Goal: Task Accomplishment & Management: Manage account settings

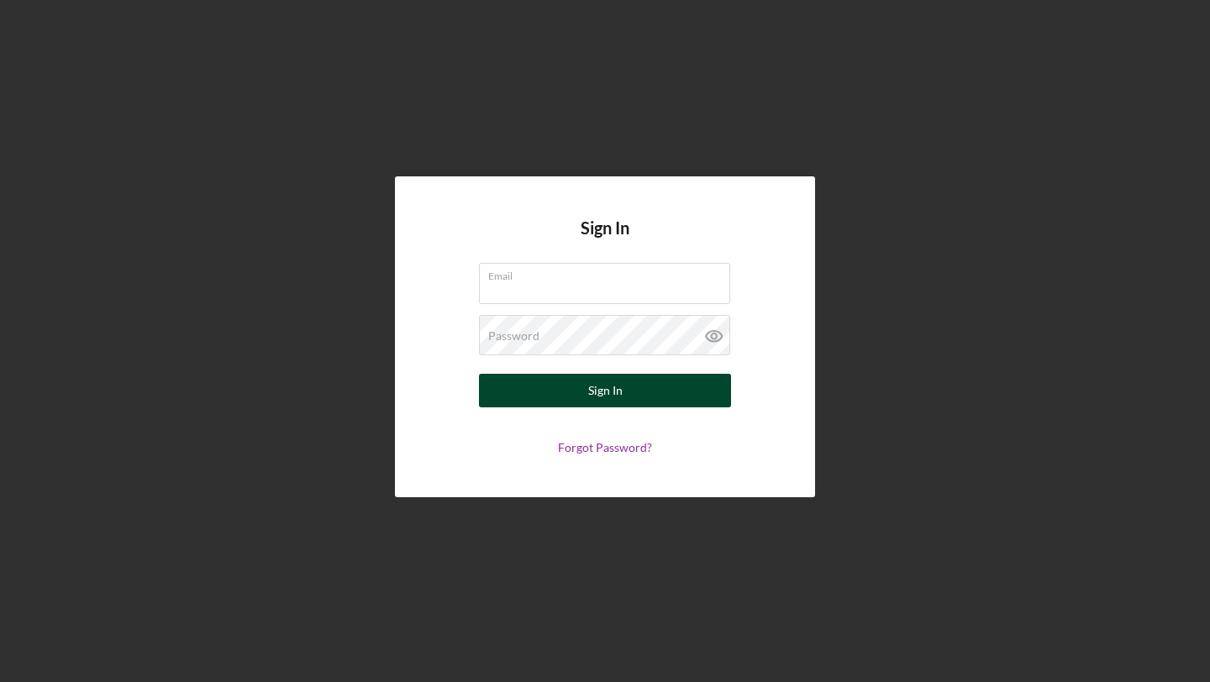
type input "[EMAIL_ADDRESS][DOMAIN_NAME]"
click at [600, 391] on div "Sign In" at bounding box center [605, 391] width 34 height 34
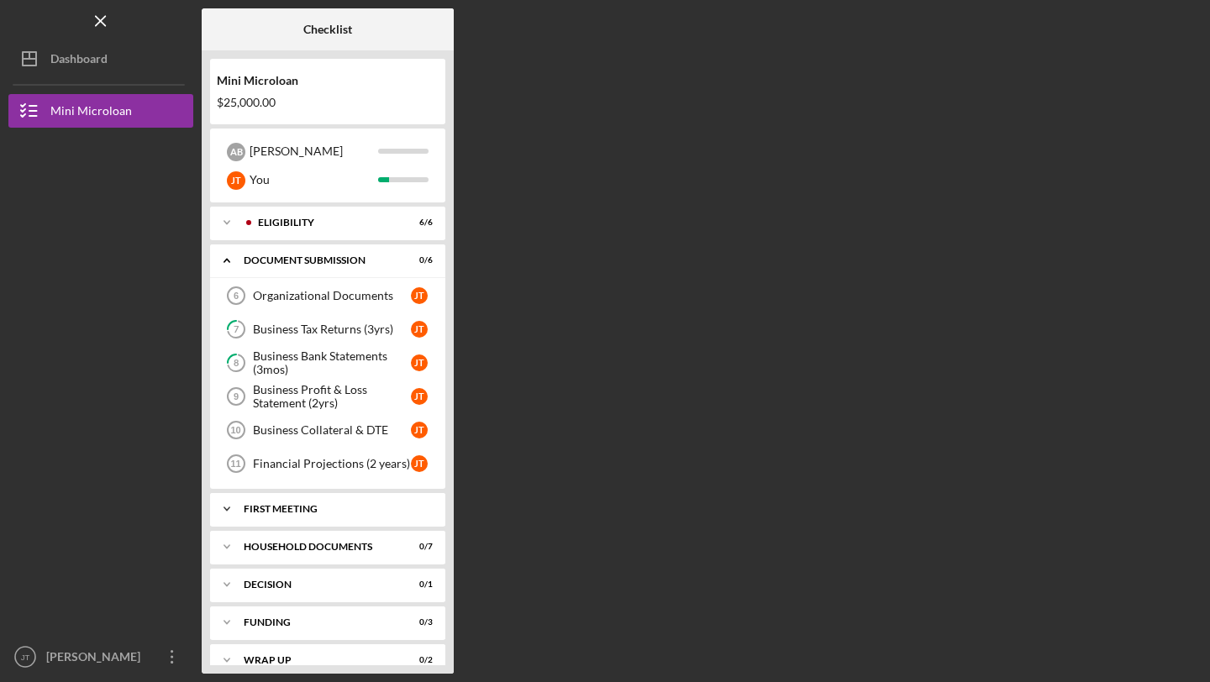
click at [367, 510] on div "First Meeting" at bounding box center [334, 509] width 181 height 10
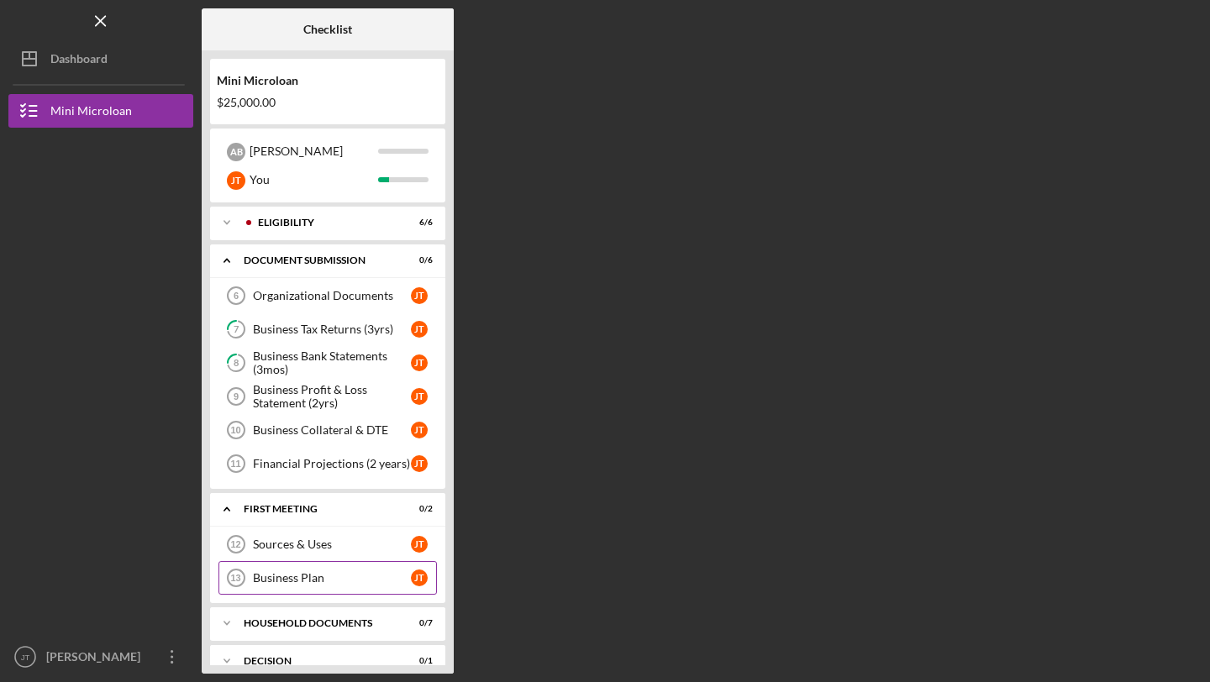
click at [304, 575] on div "Business Plan" at bounding box center [332, 577] width 158 height 13
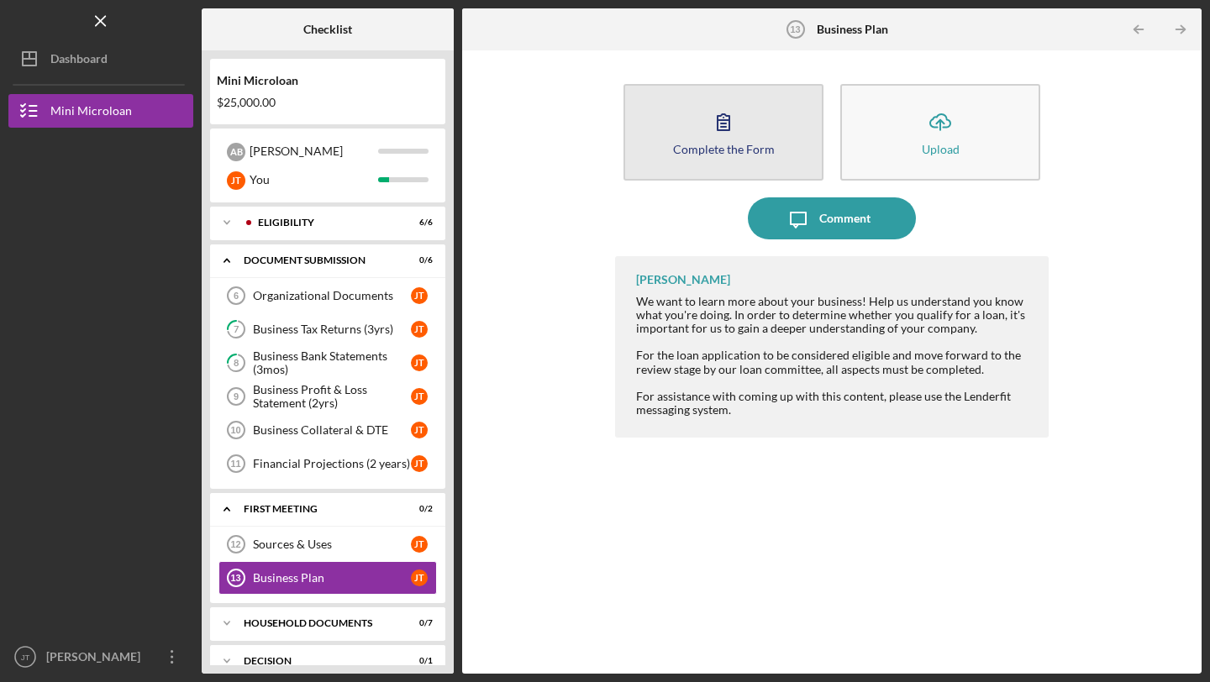
click at [742, 132] on icon "button" at bounding box center [723, 122] width 42 height 42
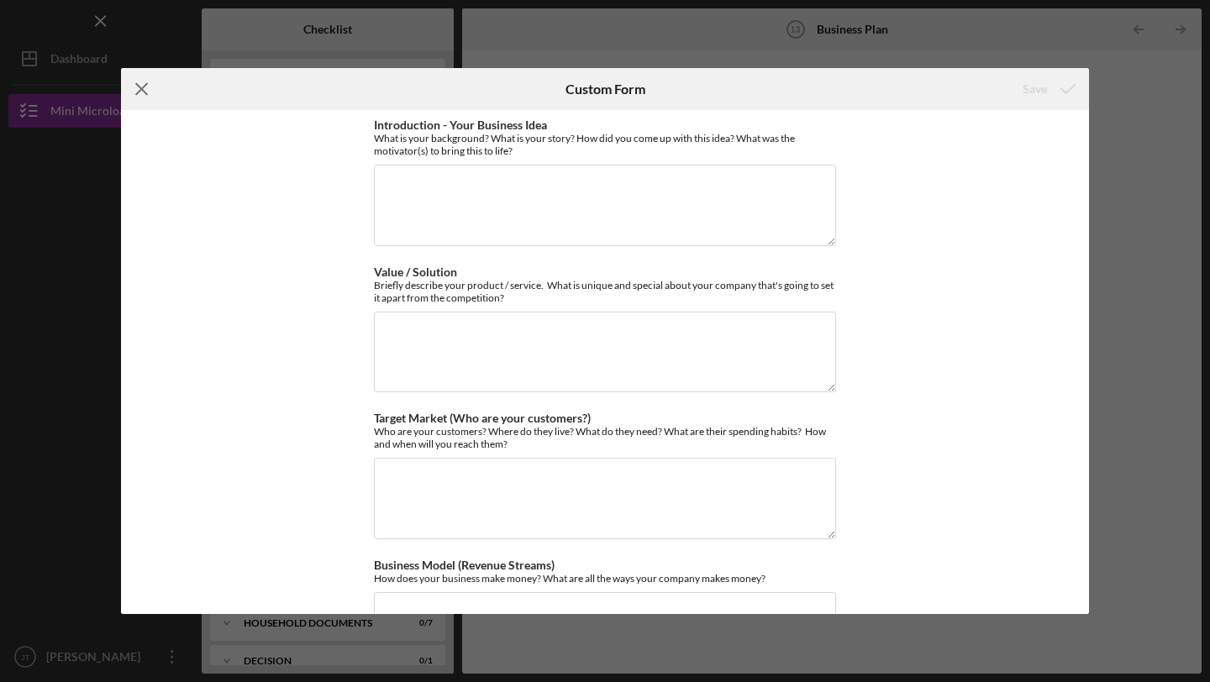
click at [142, 90] on line at bounding box center [141, 89] width 11 height 11
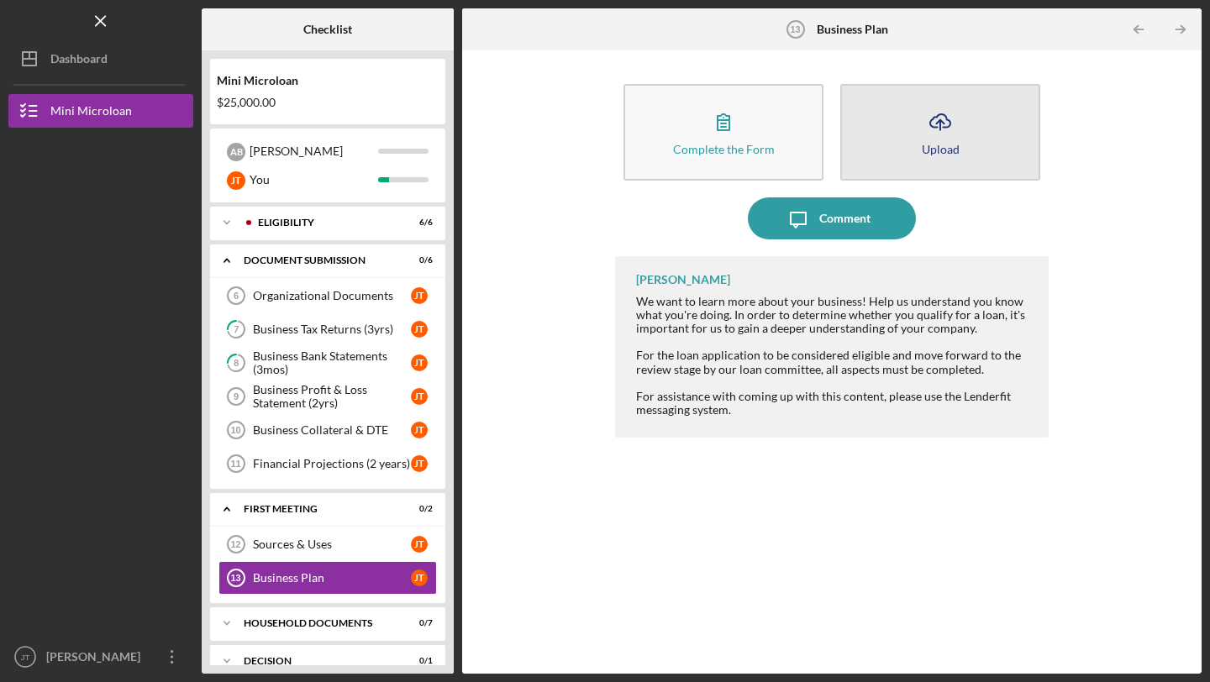
click at [956, 123] on icon "Icon/Upload" at bounding box center [940, 122] width 42 height 42
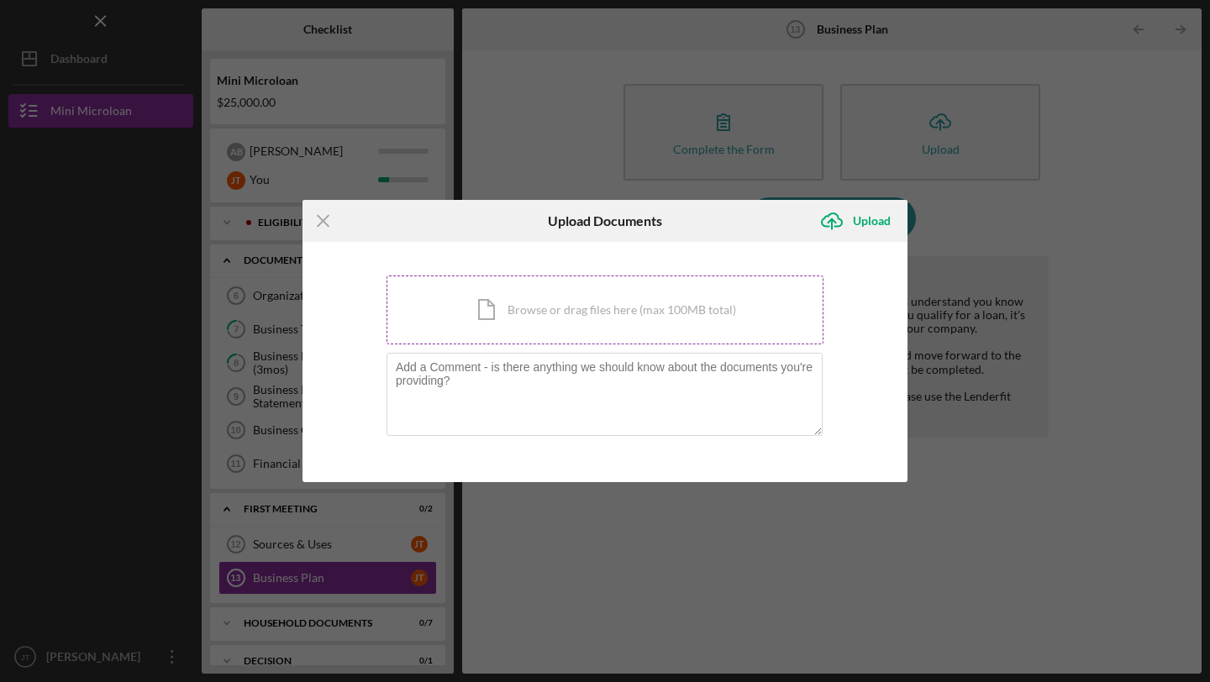
click at [492, 306] on div "Icon/Document Browse or drag files here (max 100MB total) Tap to choose files o…" at bounding box center [605, 310] width 437 height 69
click at [472, 308] on div "Icon/Document Browse or drag files here (max 100MB total) Tap to choose files o…" at bounding box center [605, 310] width 437 height 69
click at [317, 217] on icon "Icon/Menu Close" at bounding box center [323, 221] width 42 height 42
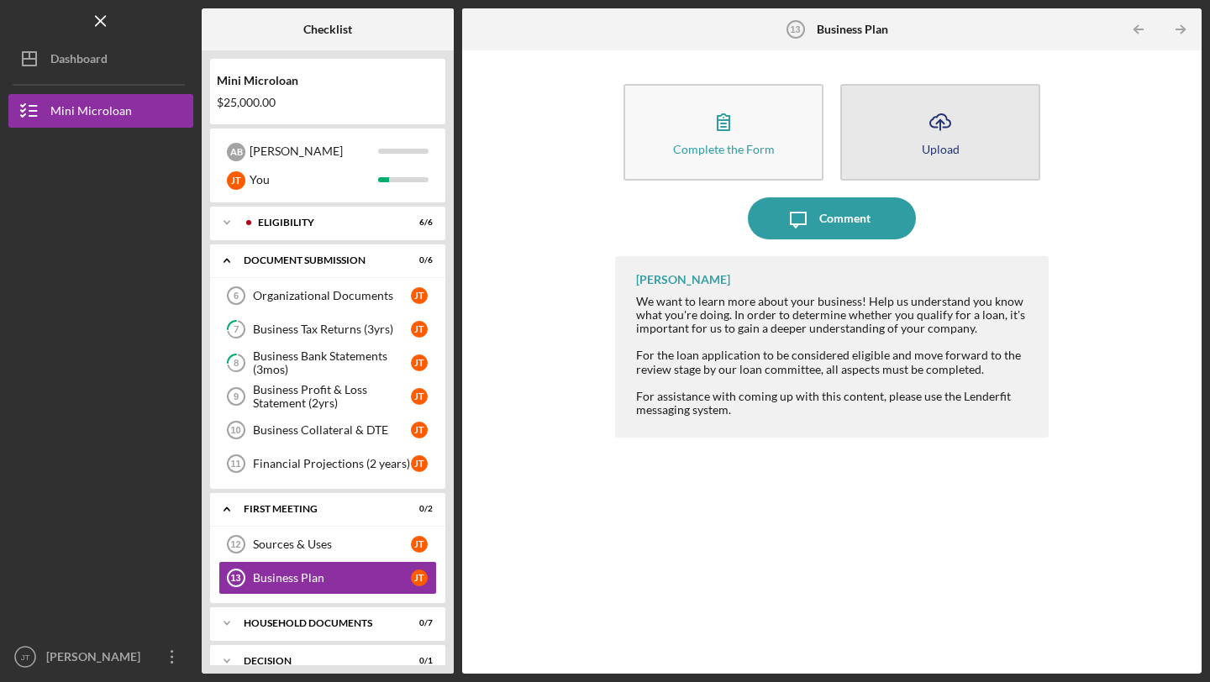
click at [939, 134] on icon "Icon/Upload" at bounding box center [940, 122] width 42 height 42
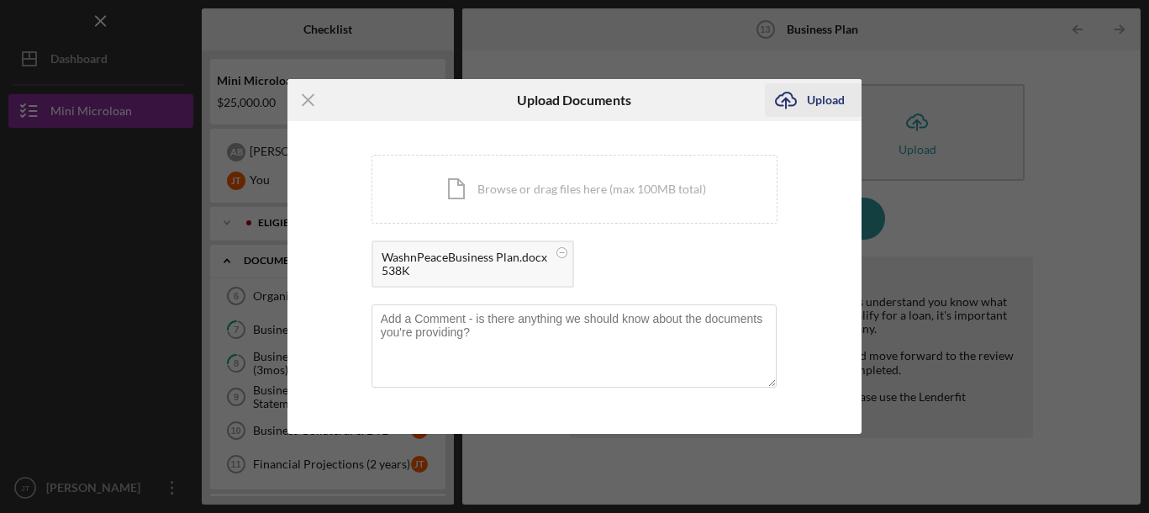
click at [816, 101] on div "Upload" at bounding box center [826, 100] width 38 height 34
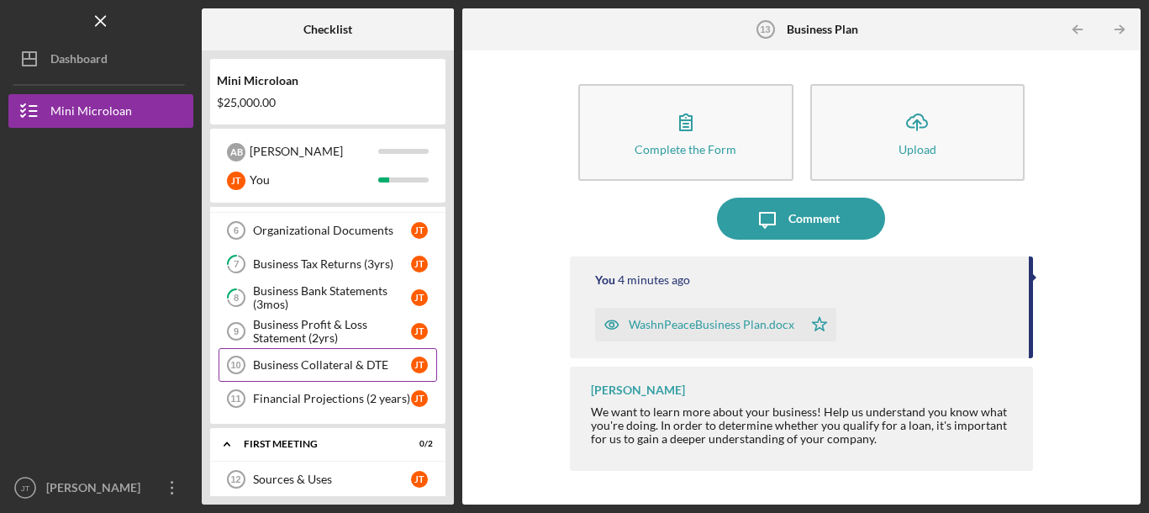
scroll to position [65, 0]
click at [350, 365] on div "Business Collateral & DTE" at bounding box center [332, 365] width 158 height 13
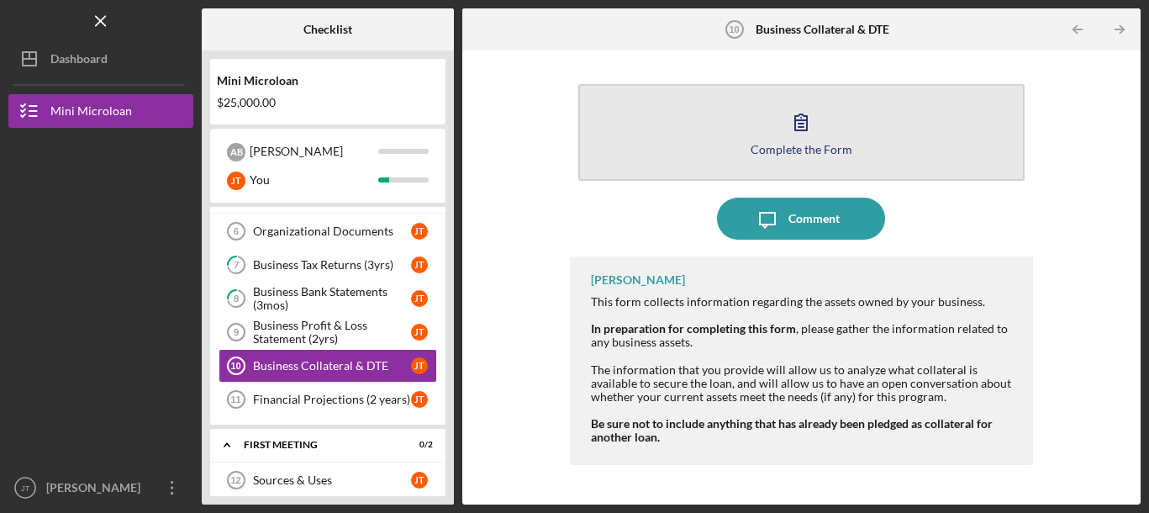
click at [793, 99] on button "Complete the Form Form" at bounding box center [801, 132] width 446 height 97
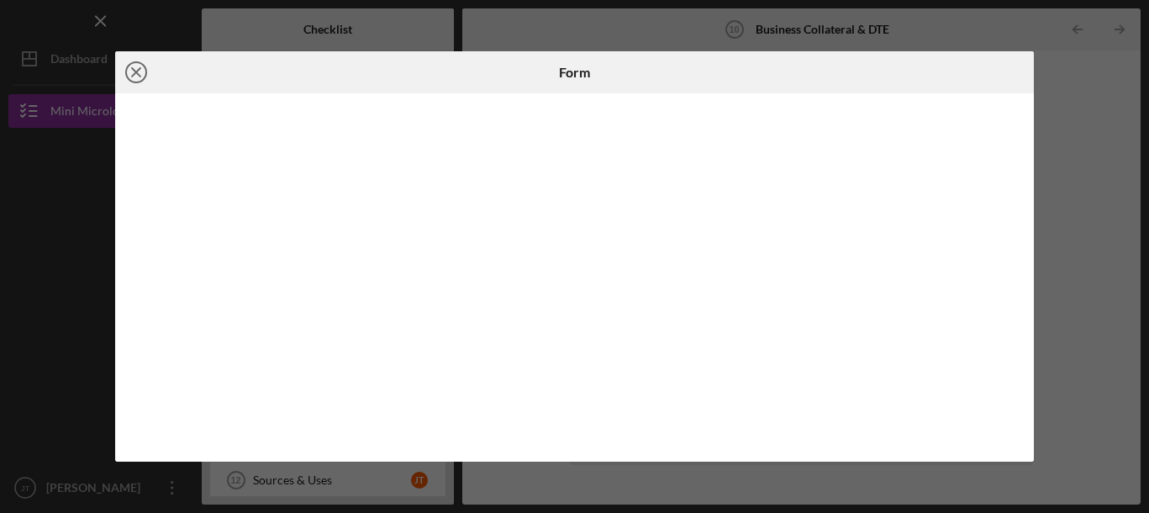
click at [129, 76] on icon "Icon/Close" at bounding box center [136, 72] width 42 height 42
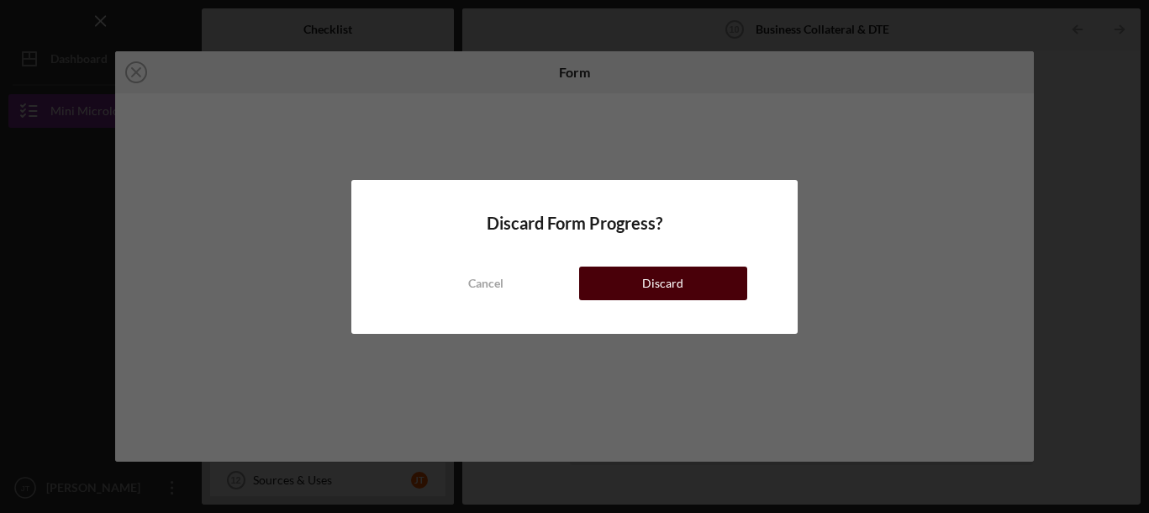
click at [659, 288] on div "Discard" at bounding box center [662, 283] width 41 height 34
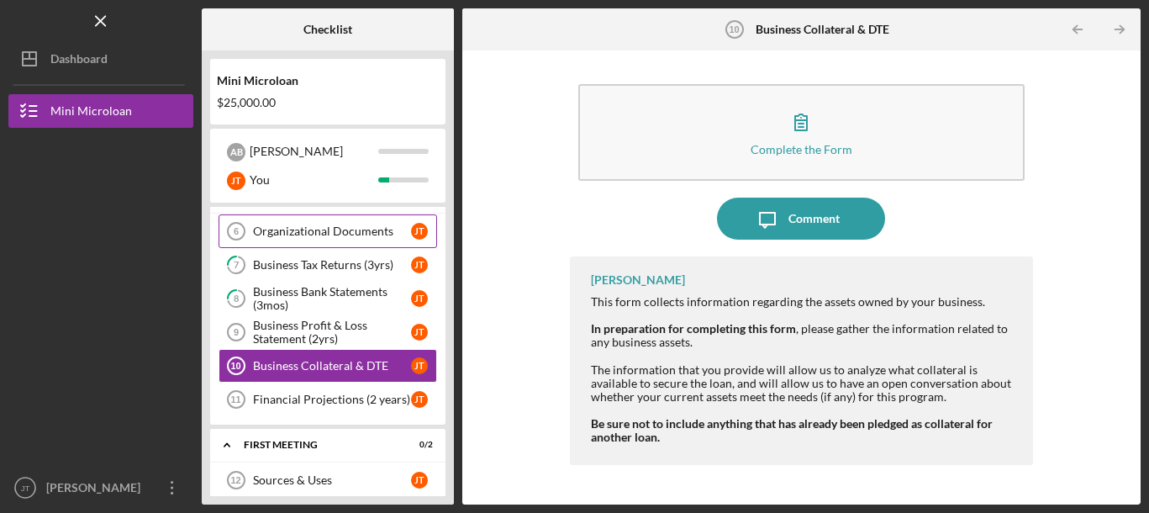
click at [355, 236] on div "Organizational Documents" at bounding box center [332, 230] width 158 height 13
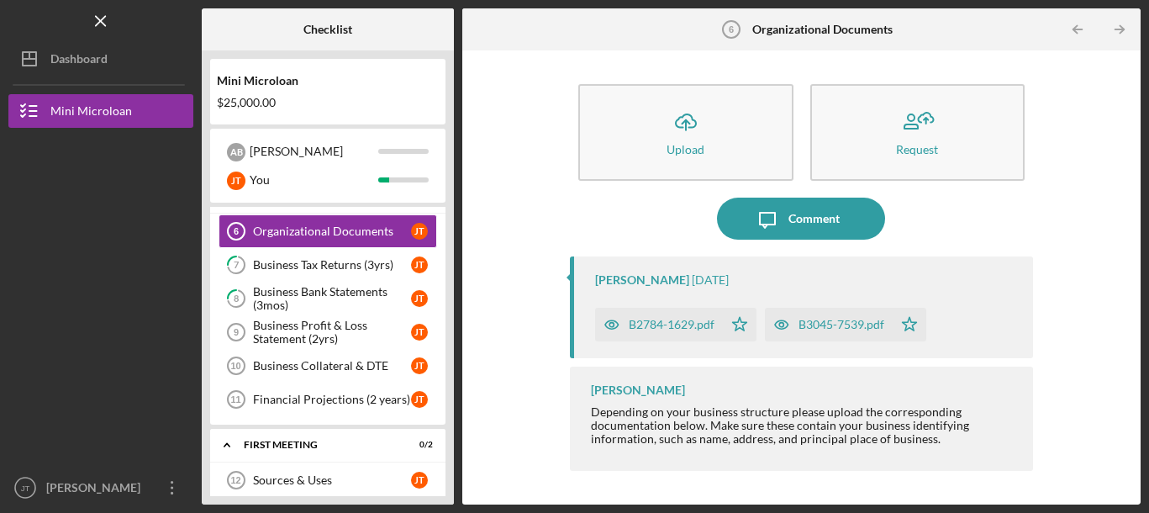
click at [688, 323] on div "B2784-1629.pdf" at bounding box center [672, 324] width 86 height 13
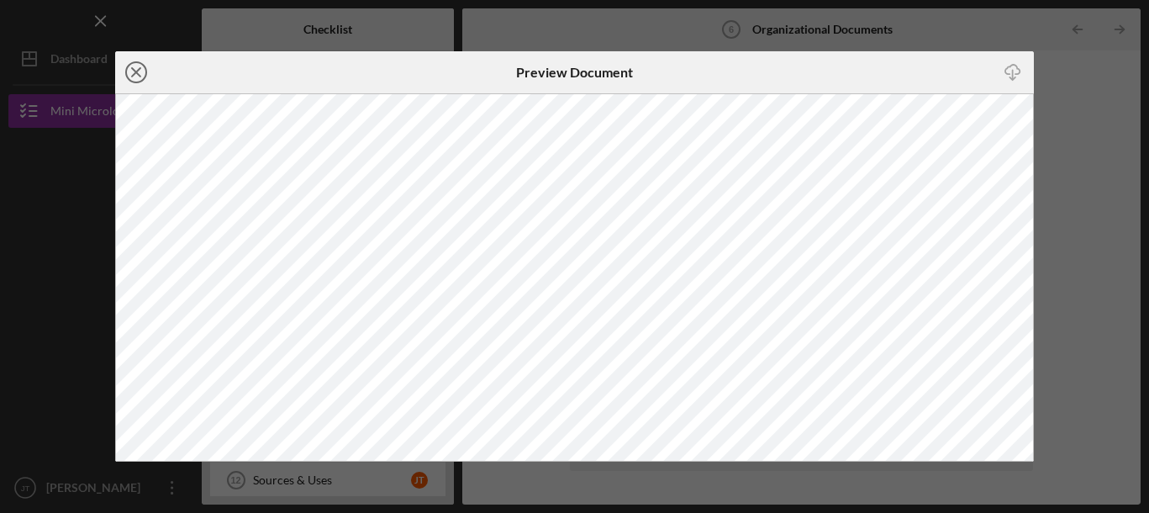
click at [128, 72] on icon "Icon/Close" at bounding box center [136, 72] width 42 height 42
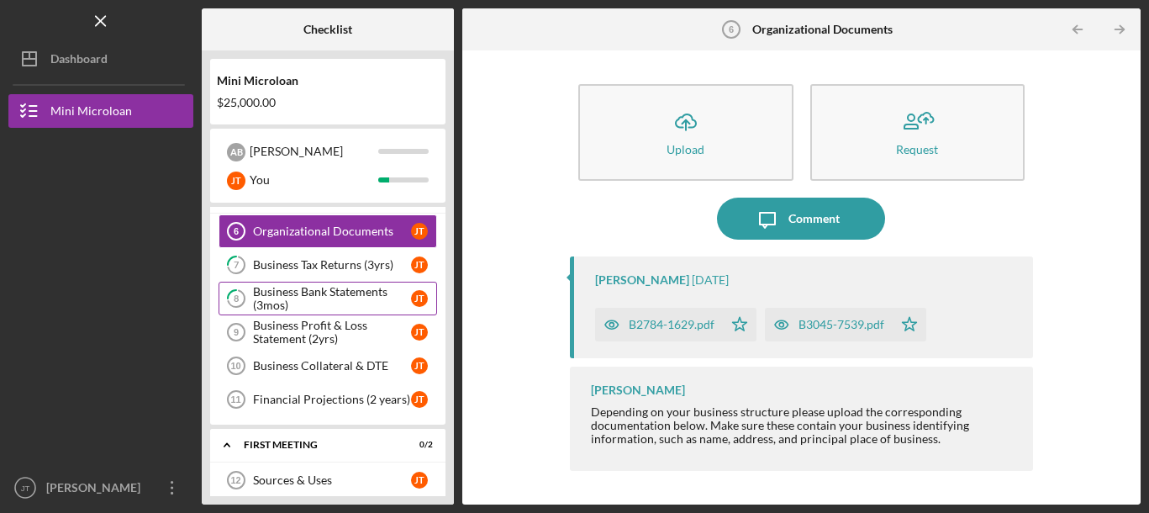
click at [263, 294] on div "Business Bank Statements (3mos)" at bounding box center [332, 298] width 158 height 27
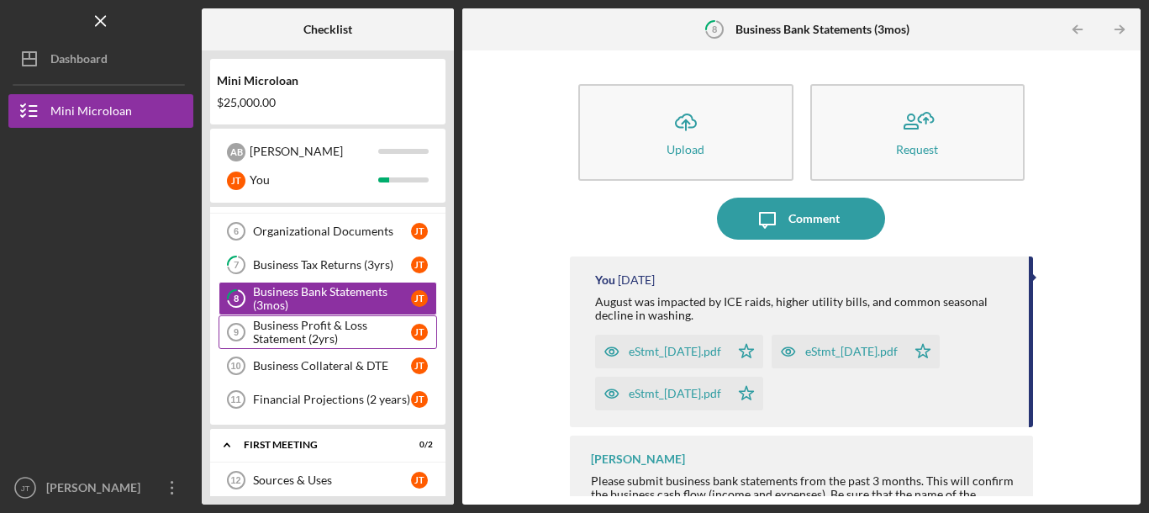
click at [266, 329] on div "Business Profit & Loss Statement (2yrs)" at bounding box center [332, 331] width 158 height 27
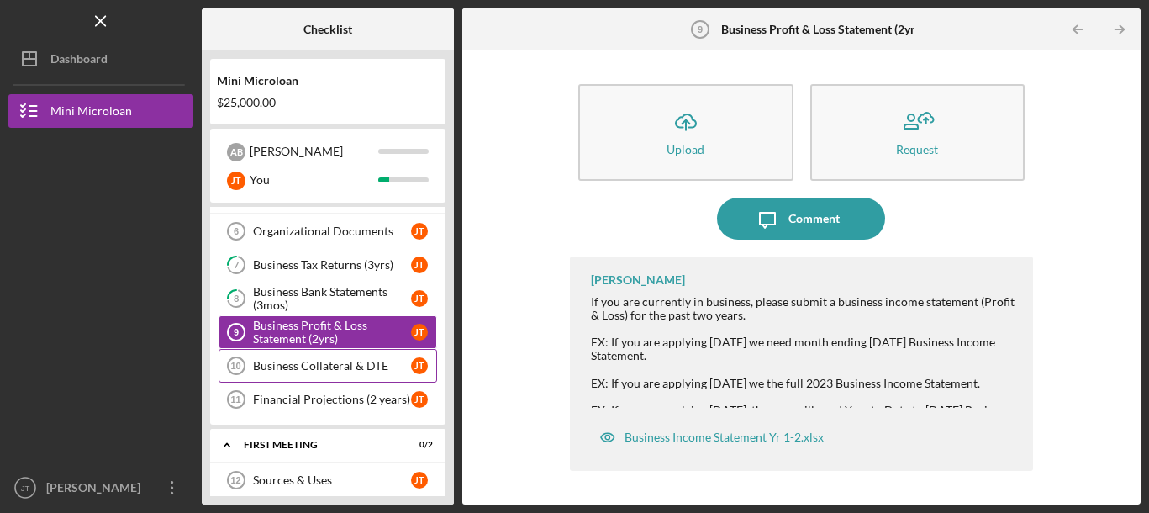
click at [292, 372] on link "Business Collateral & DTE 10 Business Collateral & DTE [PERSON_NAME]" at bounding box center [327, 366] width 218 height 34
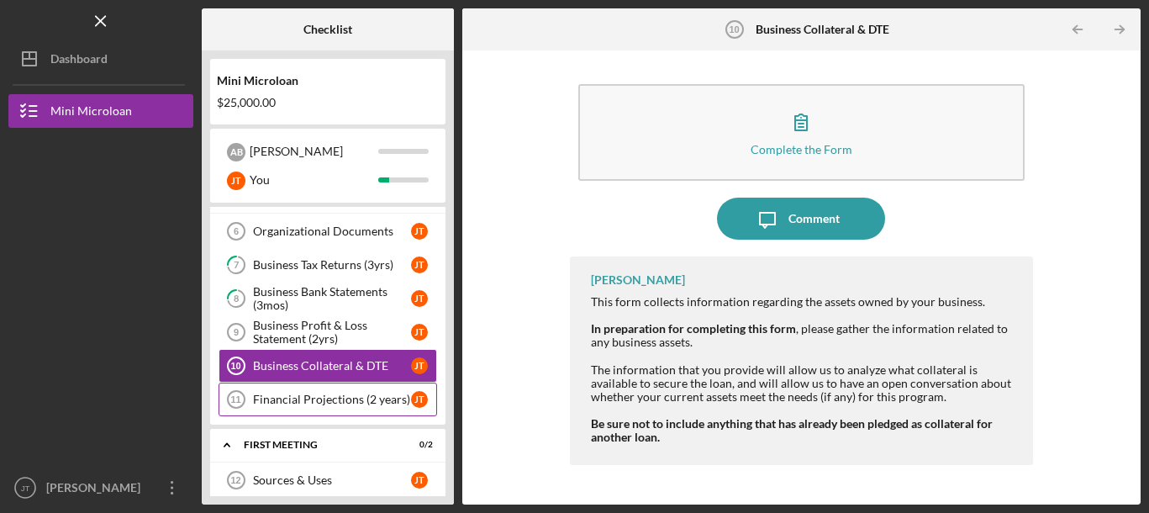
click at [288, 400] on div "Financial Projections (2 years)" at bounding box center [332, 398] width 158 height 13
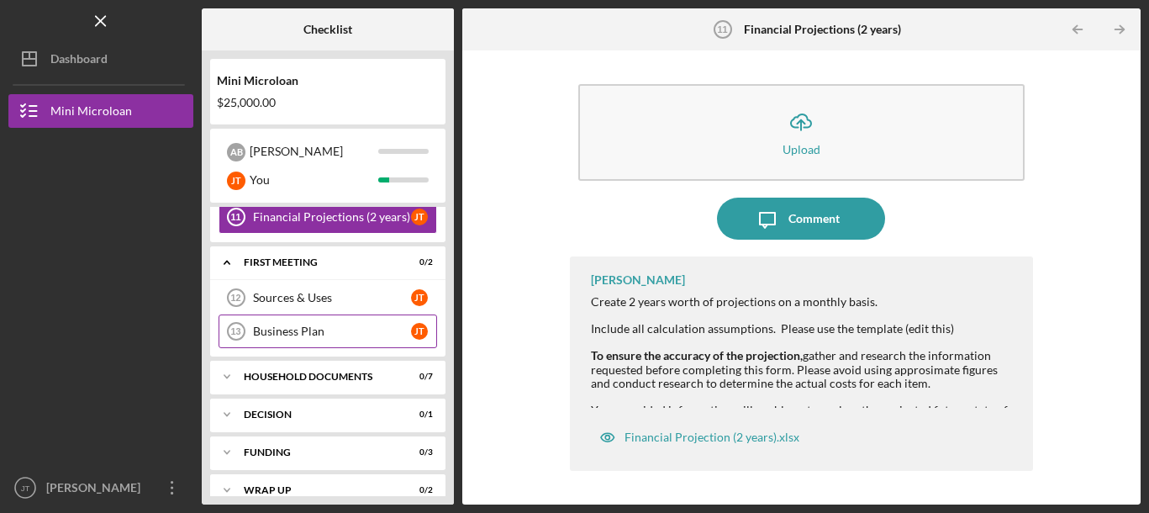
scroll to position [267, 0]
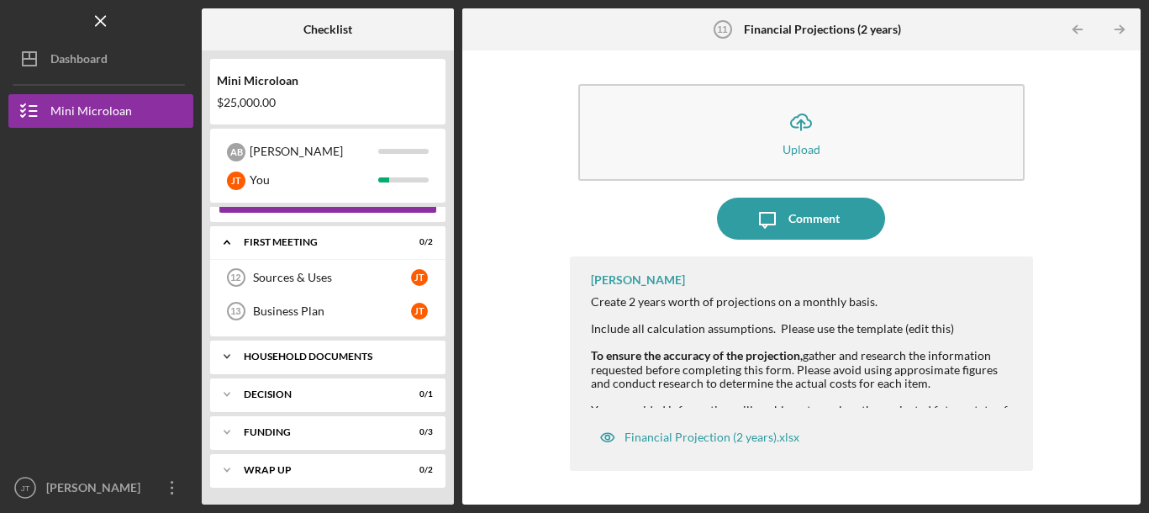
click at [301, 353] on div "Household Documents" at bounding box center [334, 356] width 181 height 10
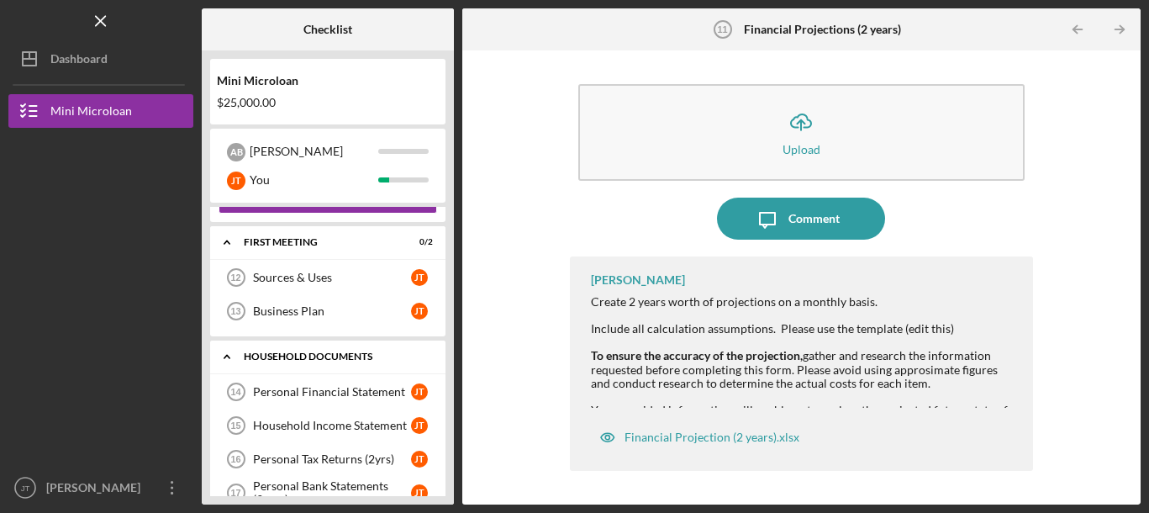
click at [301, 353] on div "Household Documents" at bounding box center [334, 356] width 181 height 10
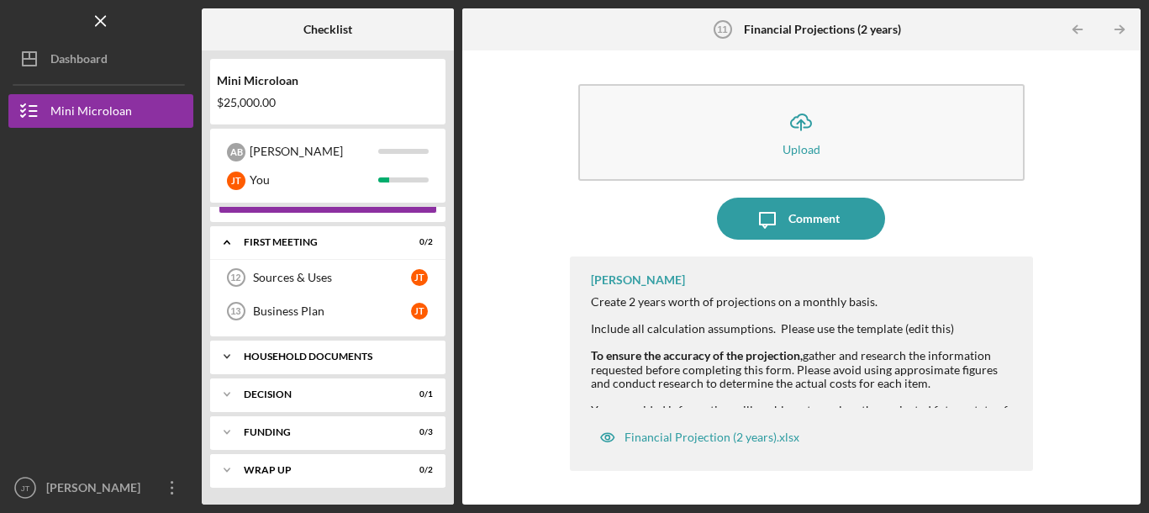
click at [301, 353] on div "Household Documents" at bounding box center [334, 356] width 181 height 10
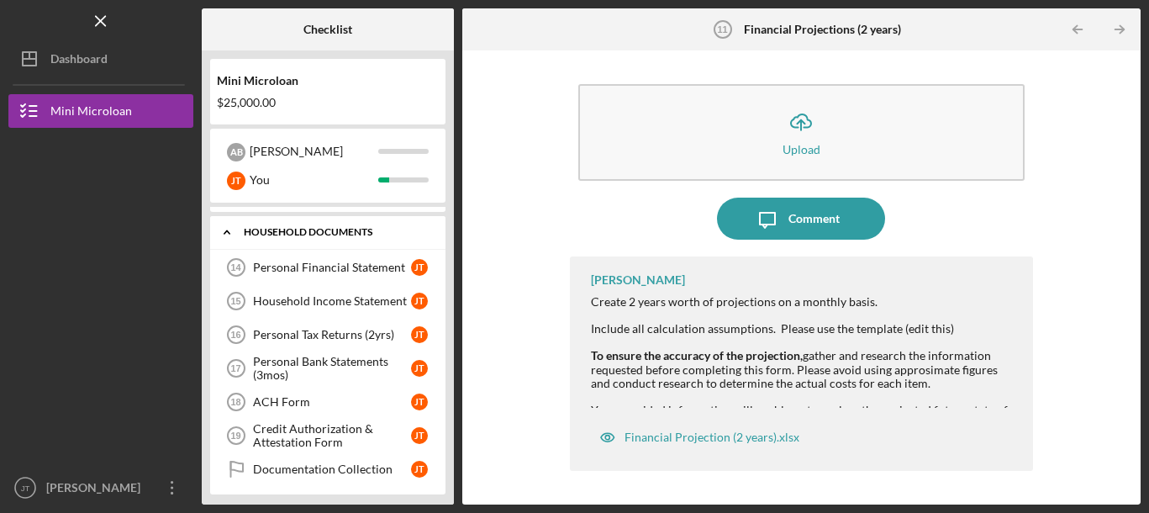
scroll to position [397, 0]
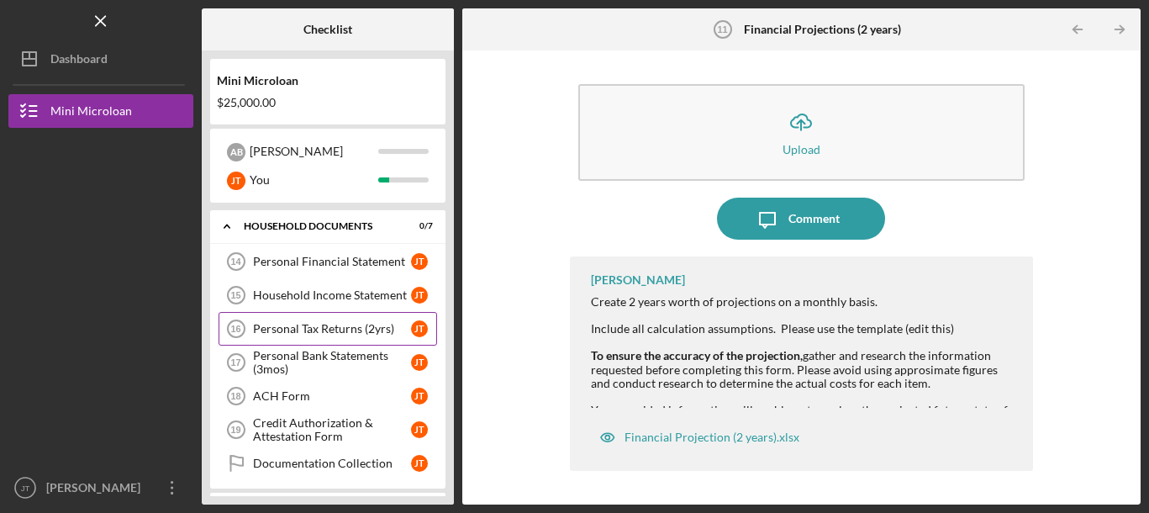
click at [343, 325] on div "Personal Tax Returns (2yrs)" at bounding box center [332, 328] width 158 height 13
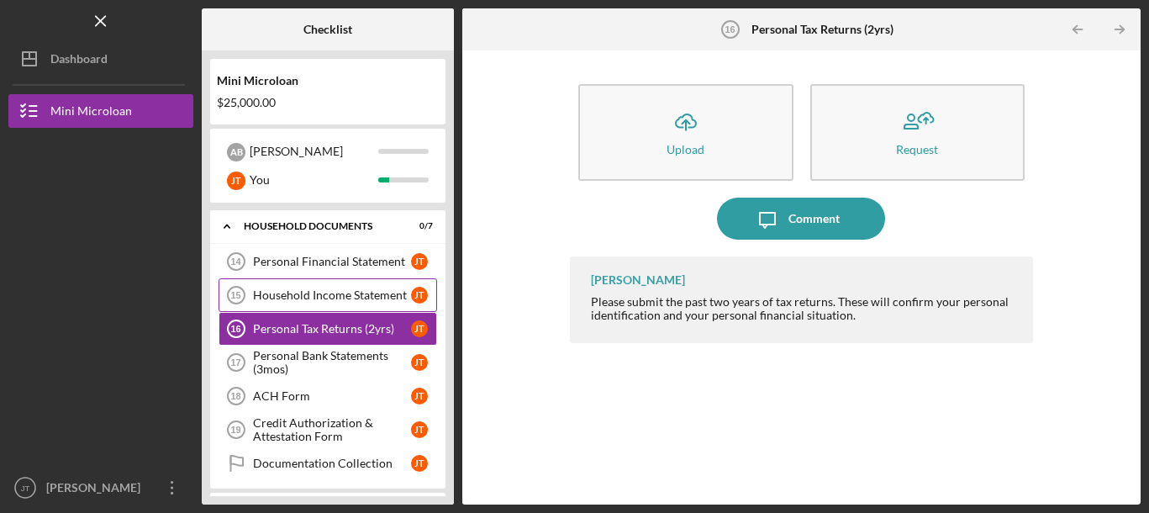
click at [345, 308] on link "Household Income Statement 15 Household Income Statement [PERSON_NAME]" at bounding box center [327, 295] width 218 height 34
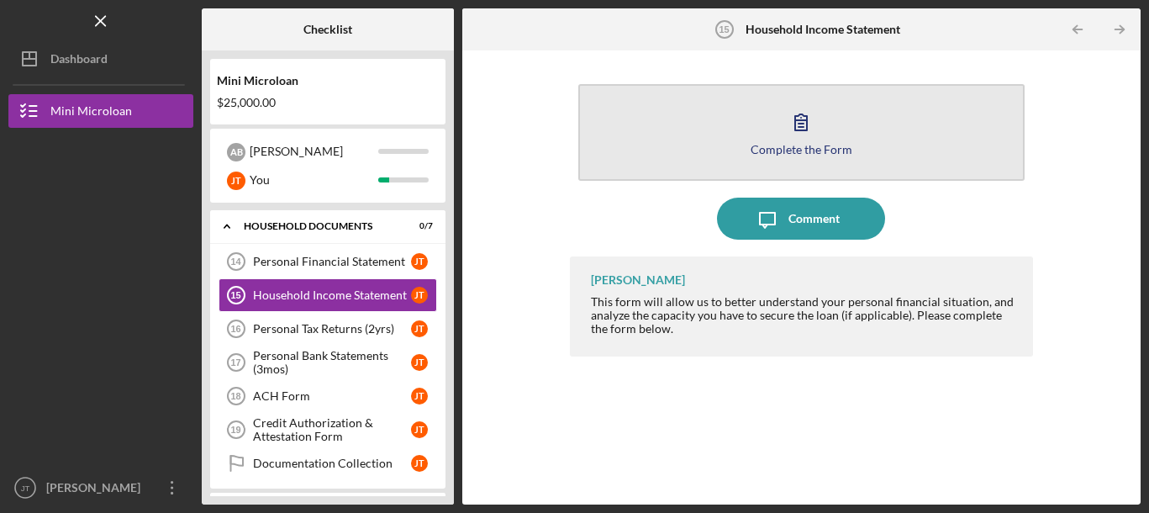
click at [804, 138] on icon "button" at bounding box center [801, 122] width 42 height 42
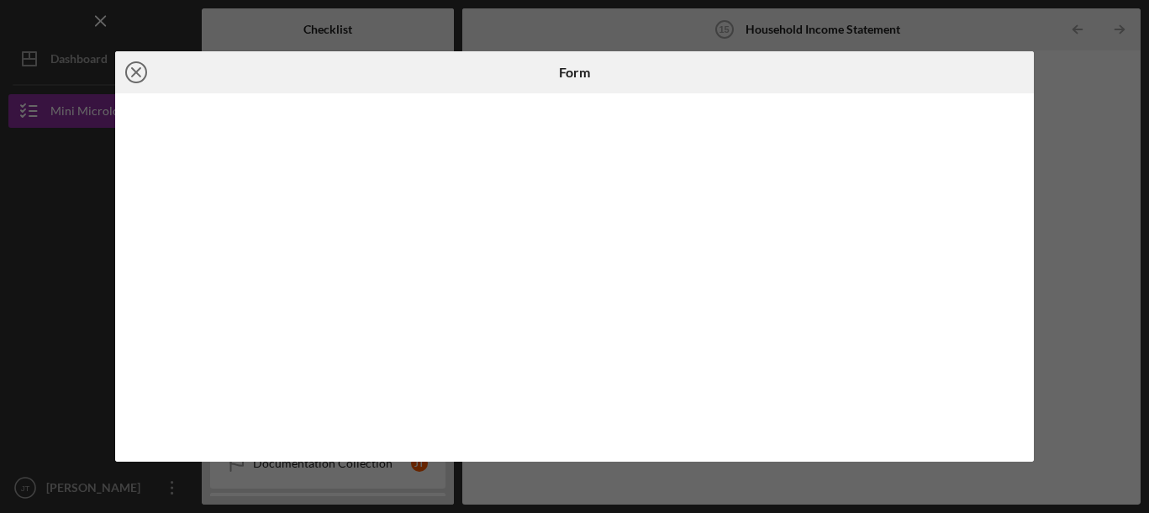
click at [142, 77] on icon "Icon/Close" at bounding box center [136, 72] width 42 height 42
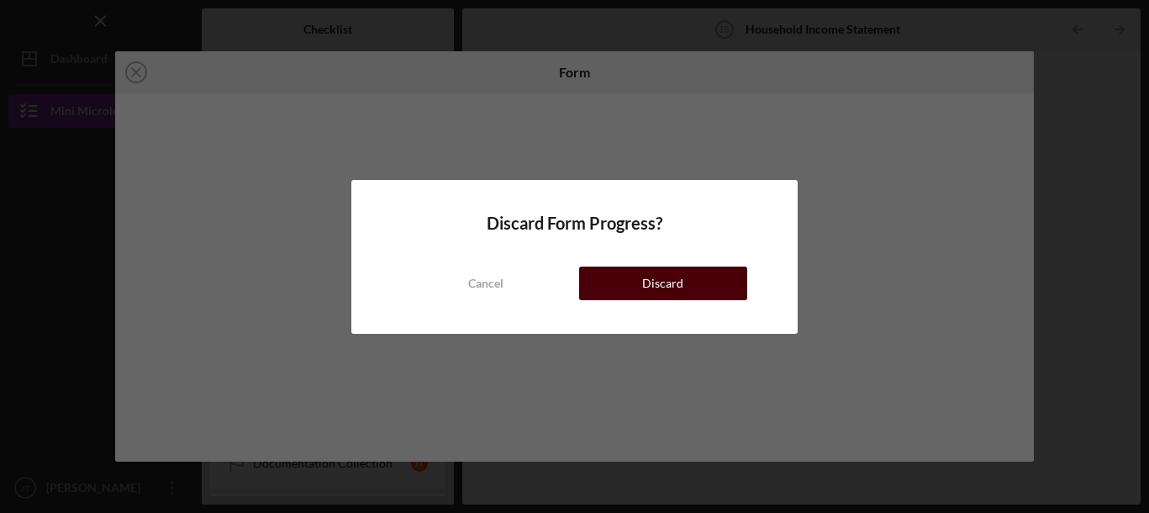
click at [638, 282] on button "Discard" at bounding box center [663, 283] width 168 height 34
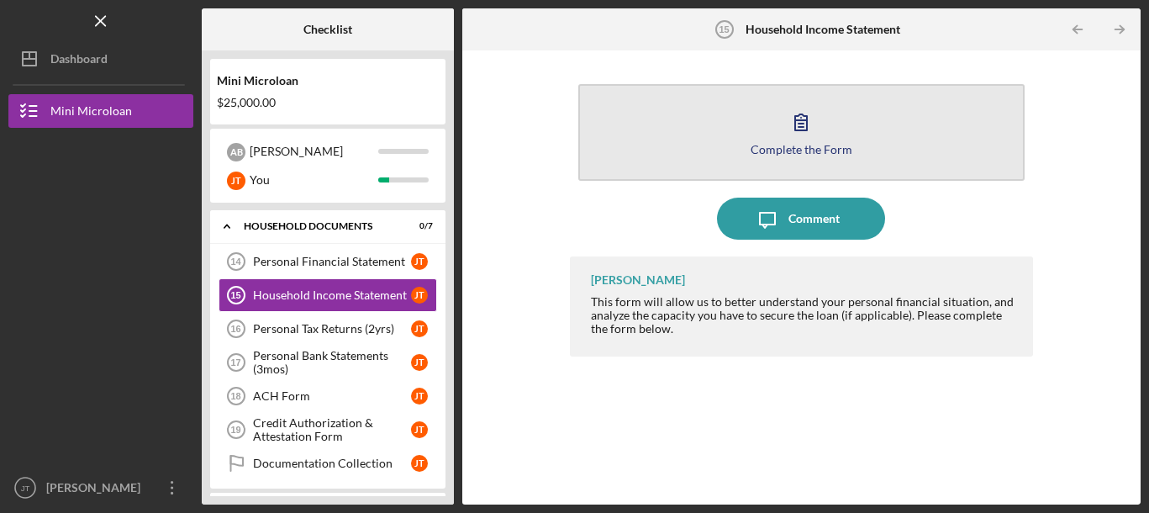
click at [798, 136] on icon "button" at bounding box center [801, 122] width 42 height 42
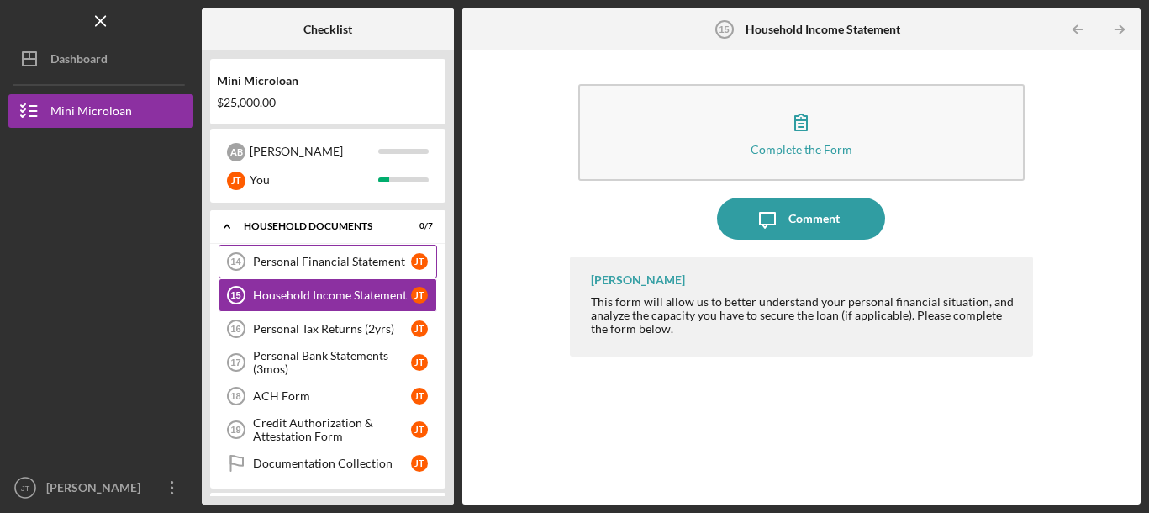
click at [335, 260] on div "Personal Financial Statement" at bounding box center [332, 261] width 158 height 13
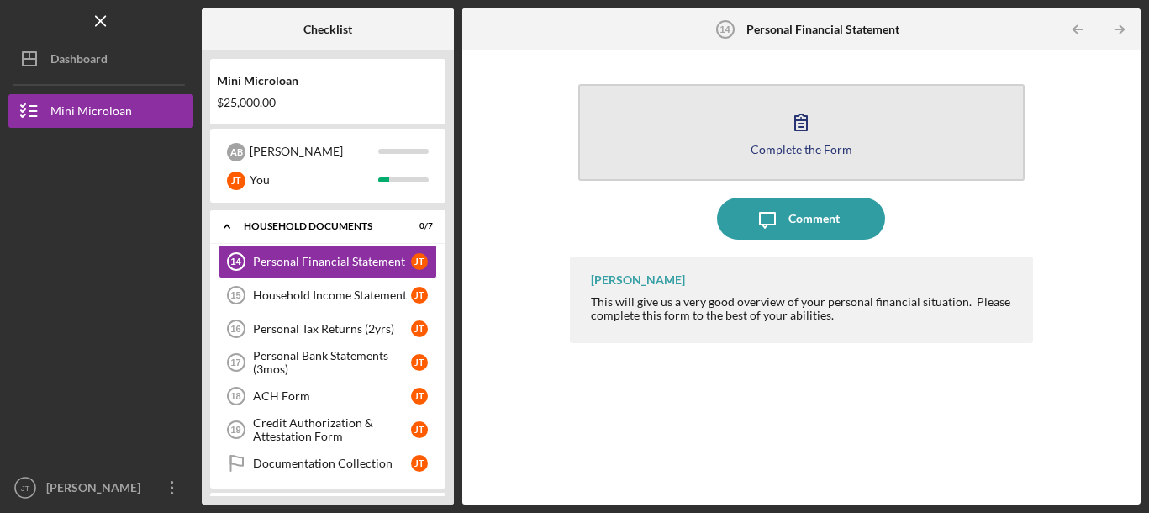
click at [803, 131] on icon "button" at bounding box center [801, 122] width 42 height 42
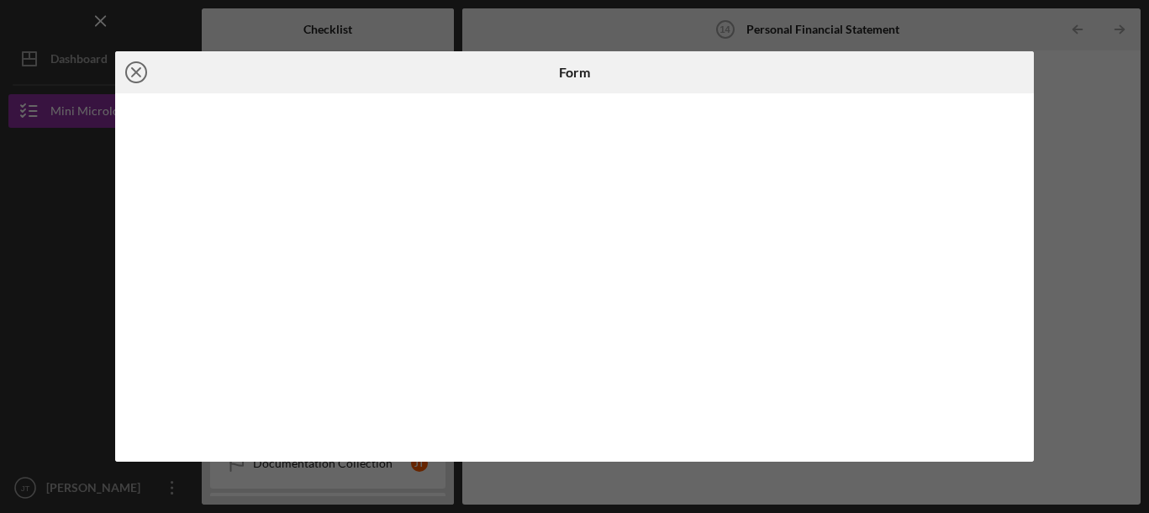
click at [134, 73] on line at bounding box center [136, 72] width 8 height 8
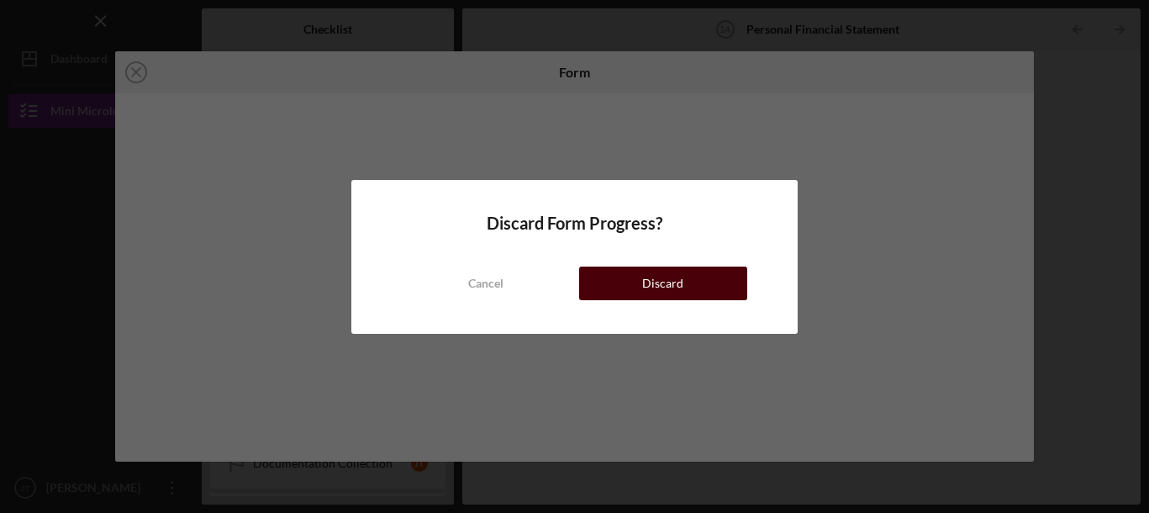
click at [627, 296] on button "Discard" at bounding box center [663, 283] width 168 height 34
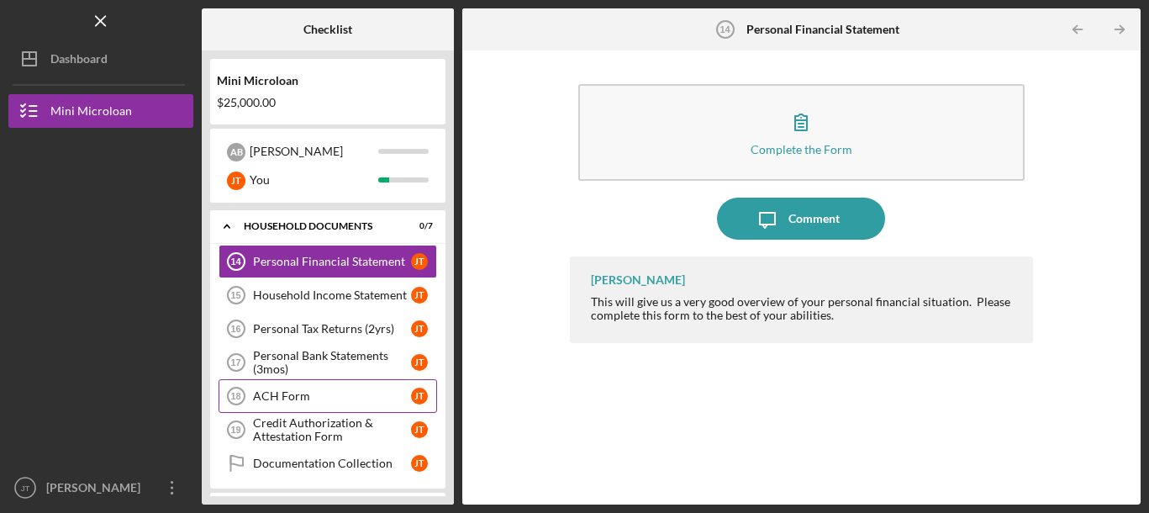
click at [376, 393] on div "ACH Form" at bounding box center [332, 395] width 158 height 13
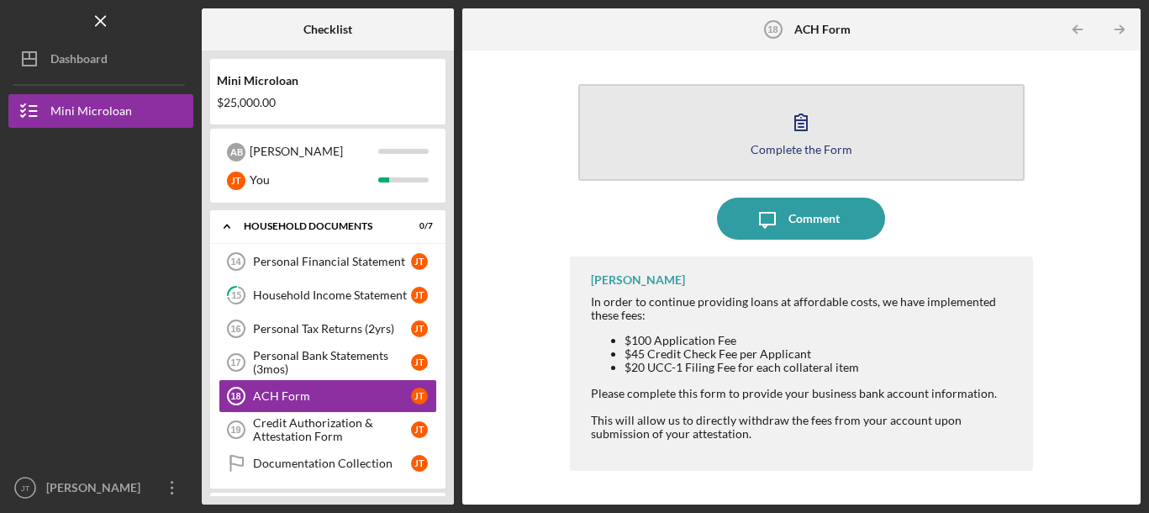
click at [799, 124] on icon "button" at bounding box center [801, 122] width 42 height 42
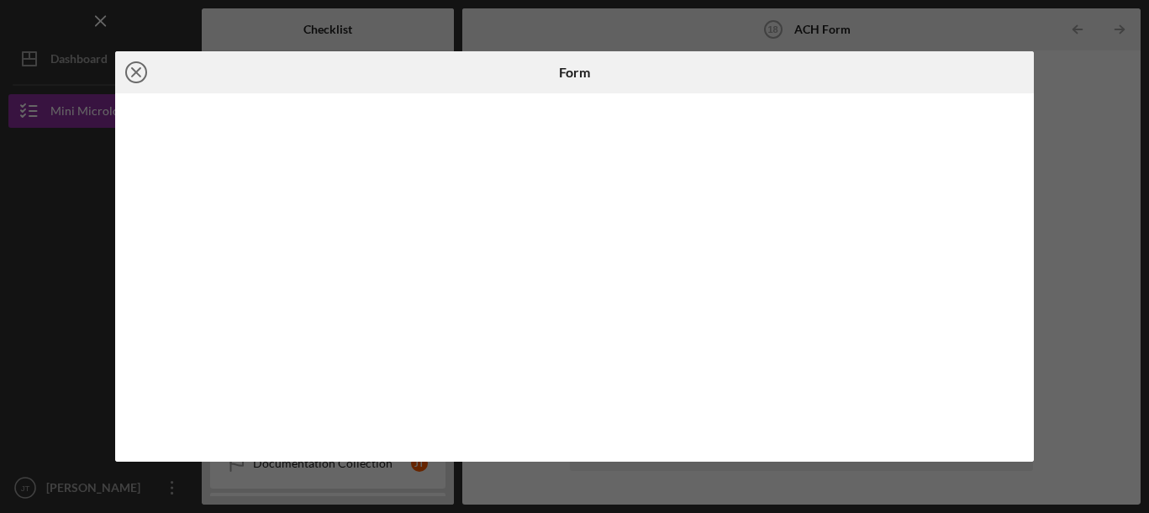
click at [130, 74] on icon "Icon/Close" at bounding box center [136, 72] width 42 height 42
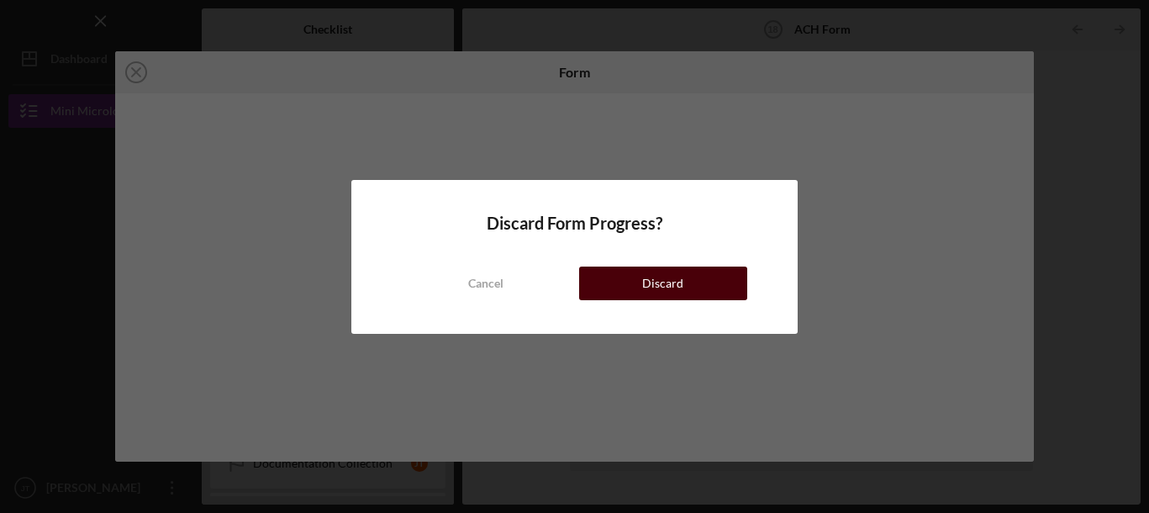
click at [642, 285] on button "Discard" at bounding box center [663, 283] width 168 height 34
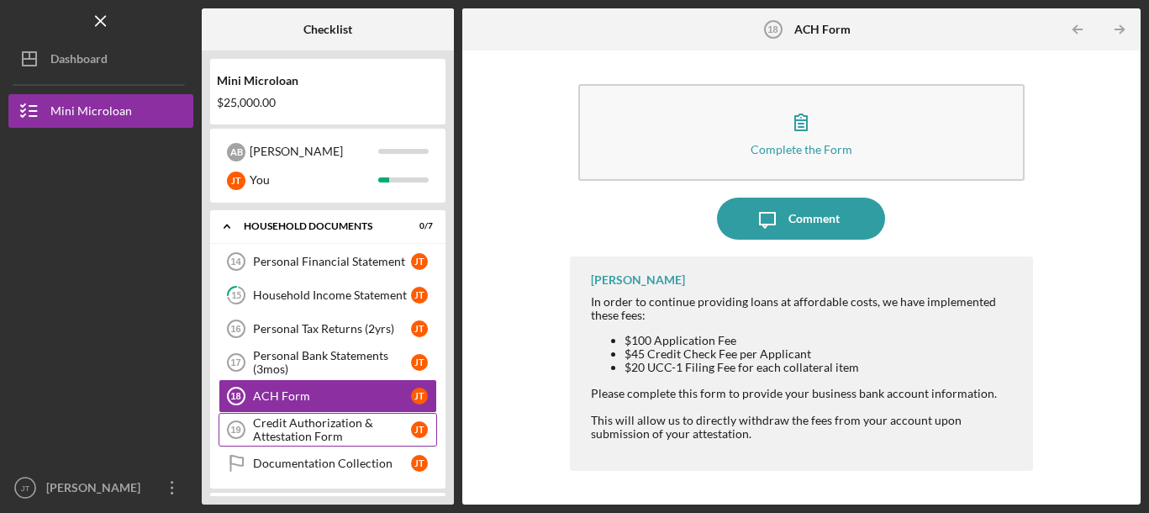
click at [304, 421] on div "Credit Authorization & Attestation Form" at bounding box center [332, 429] width 158 height 27
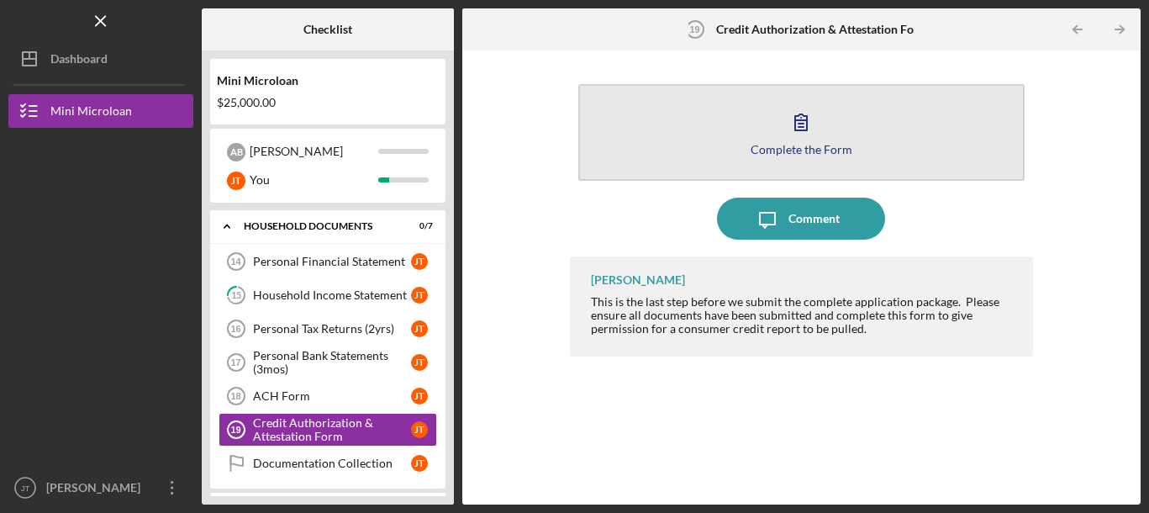
click at [821, 120] on button "Complete the Form Form" at bounding box center [801, 132] width 446 height 97
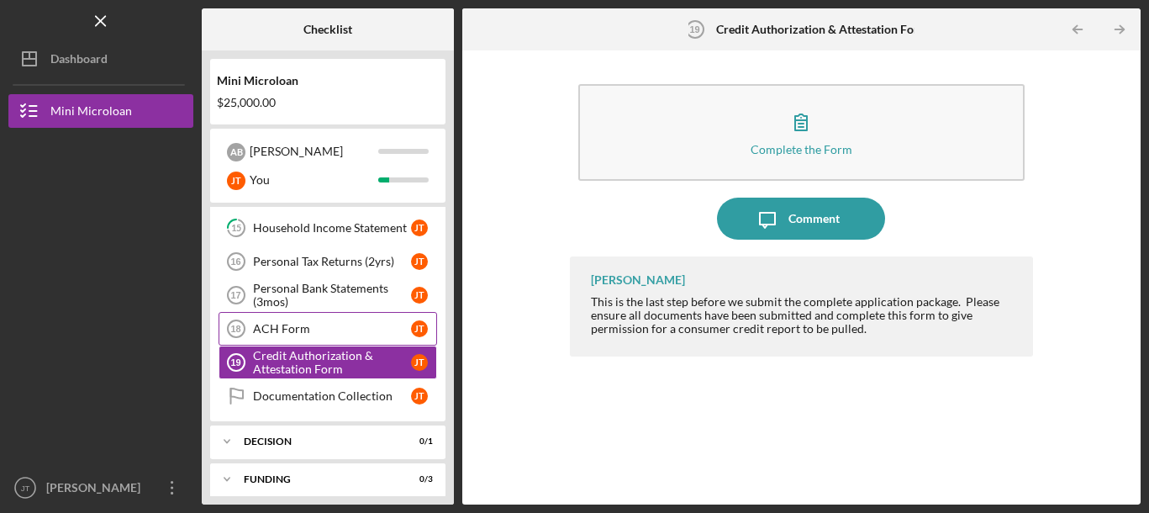
scroll to position [512, 0]
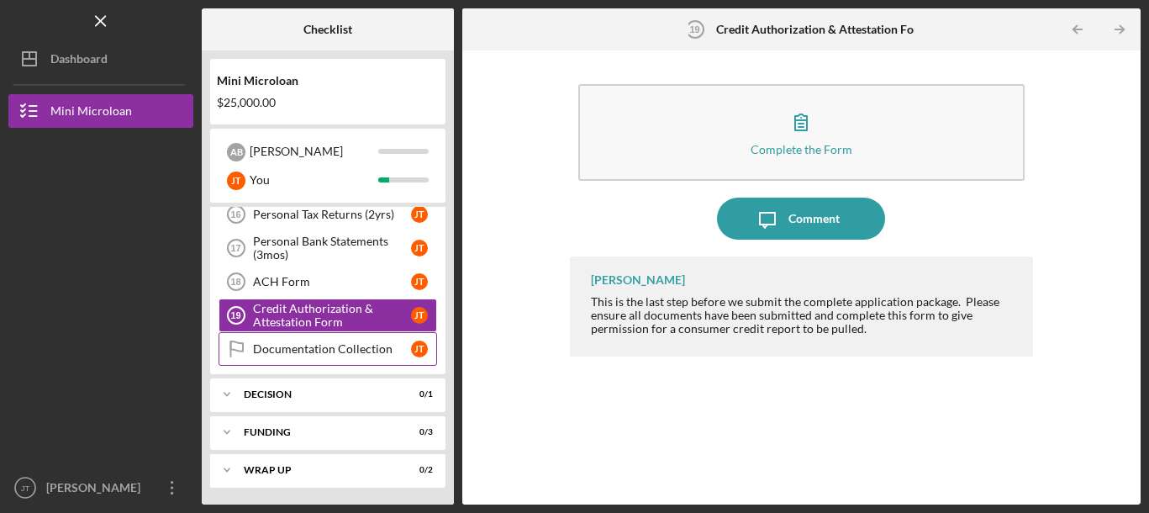
click at [382, 351] on div "Documentation Collection" at bounding box center [332, 348] width 158 height 13
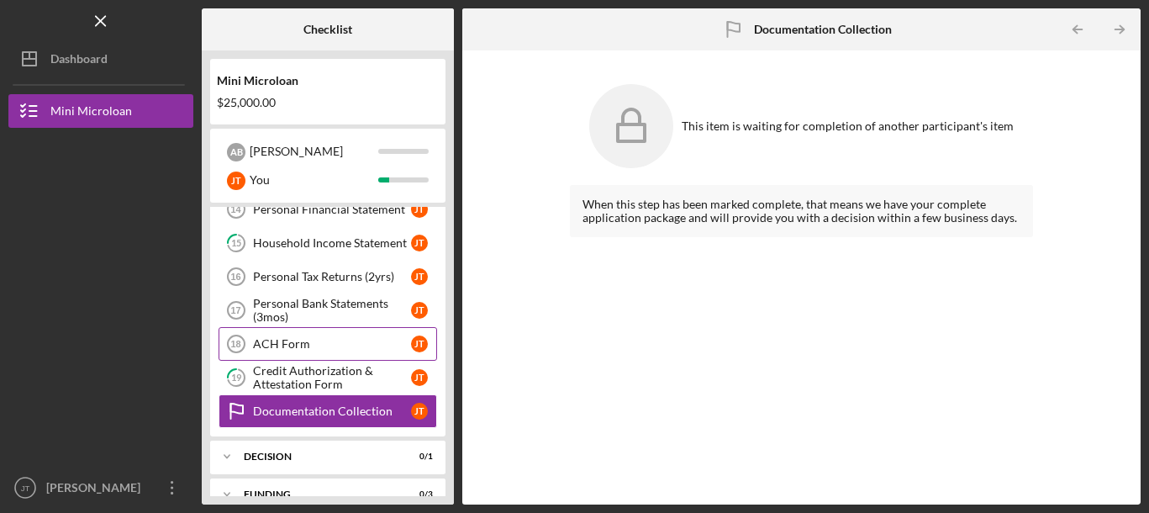
scroll to position [448, 0]
click at [351, 278] on div "Personal Tax Returns (2yrs)" at bounding box center [332, 277] width 158 height 13
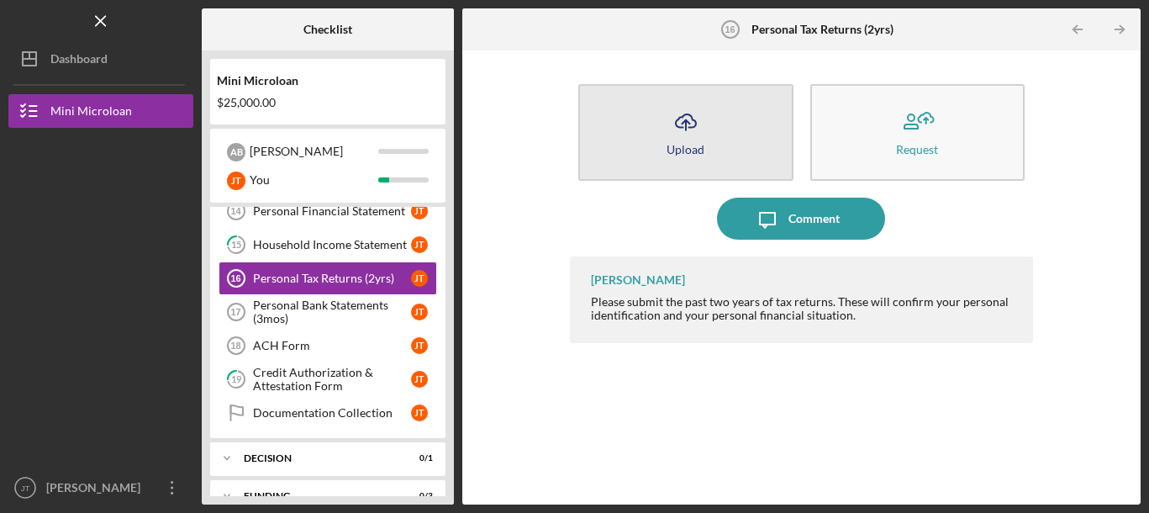
click at [666, 130] on icon "Icon/Upload" at bounding box center [686, 122] width 42 height 42
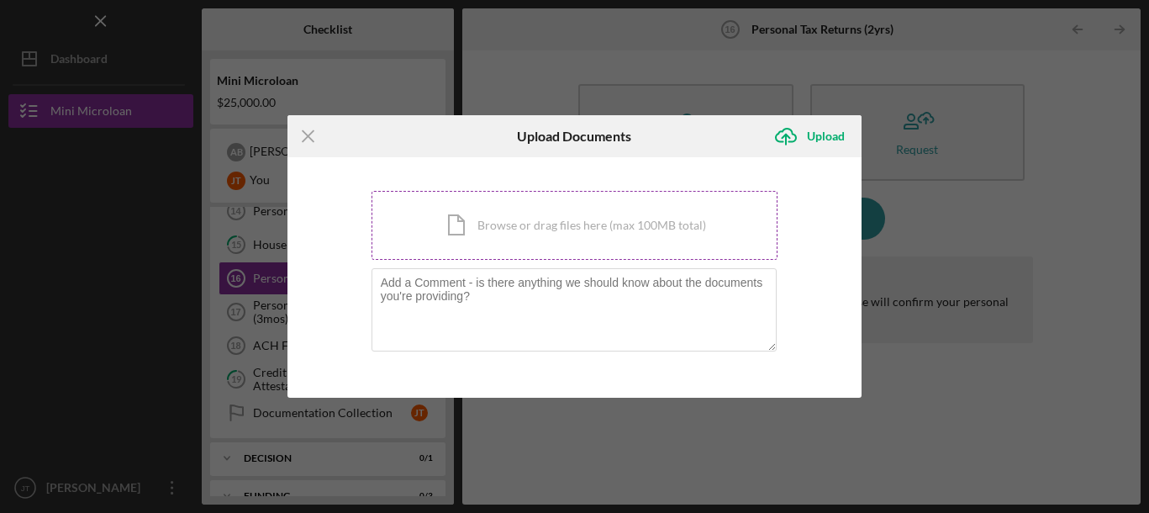
click at [466, 230] on div "Icon/Document Browse or drag files here (max 100MB total) Tap to choose files o…" at bounding box center [574, 225] width 407 height 69
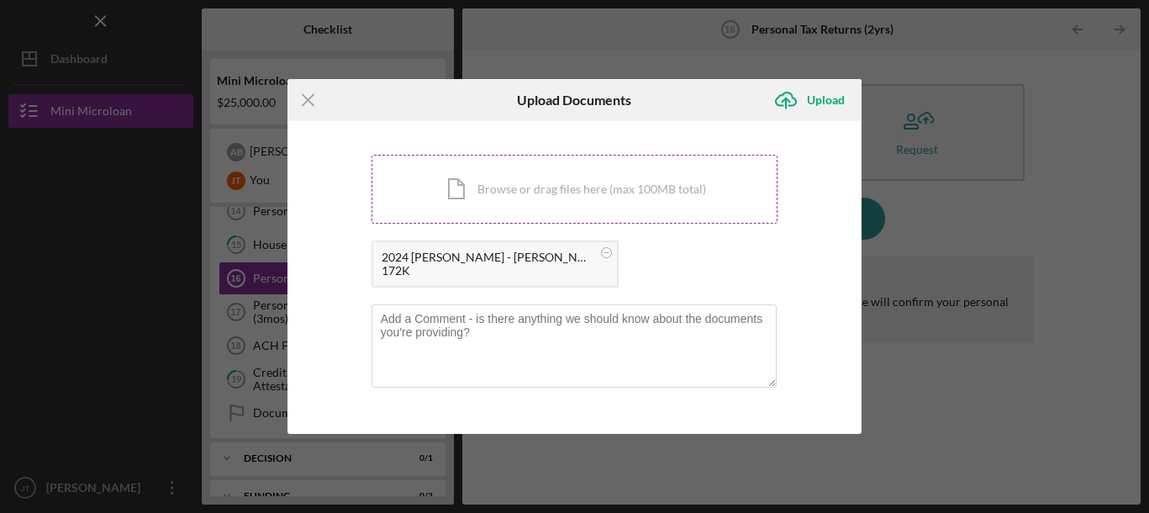
click at [466, 193] on div "Icon/Document Browse or drag files here (max 100MB total) Tap to choose files o…" at bounding box center [574, 189] width 407 height 69
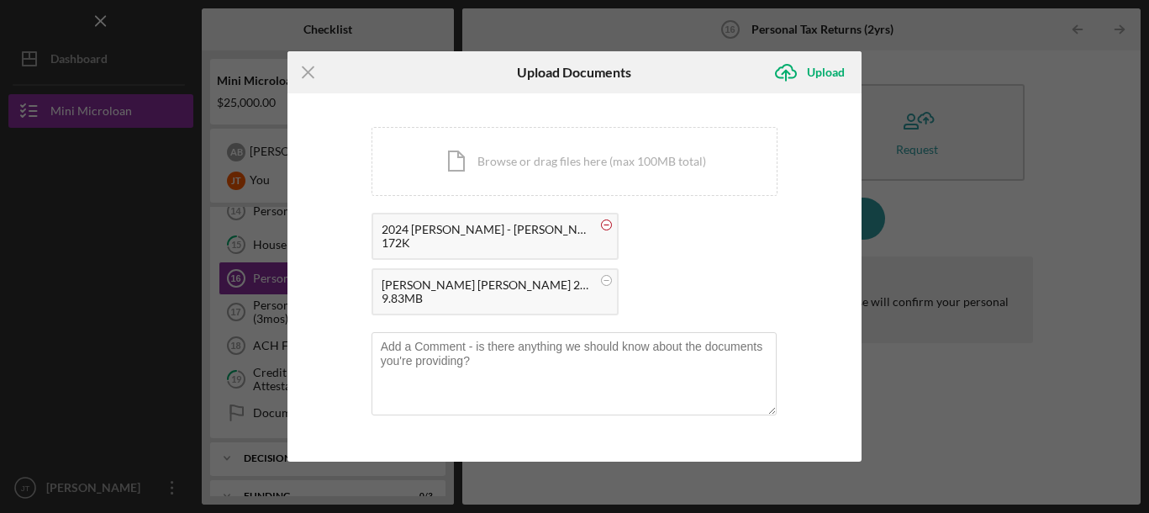
click at [607, 224] on rect at bounding box center [605, 224] width 5 height 1
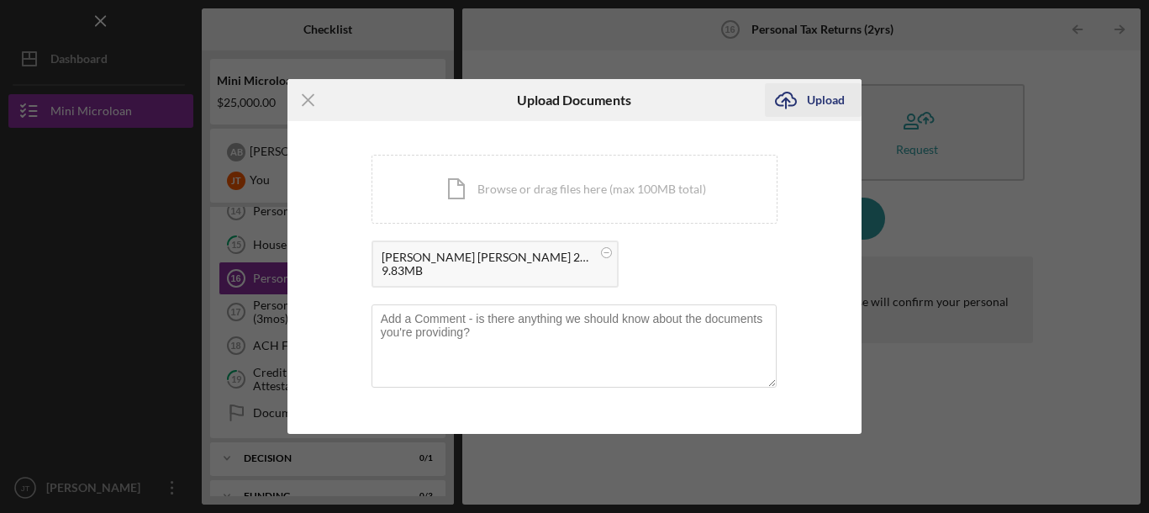
click at [818, 95] on div "Upload" at bounding box center [826, 100] width 38 height 34
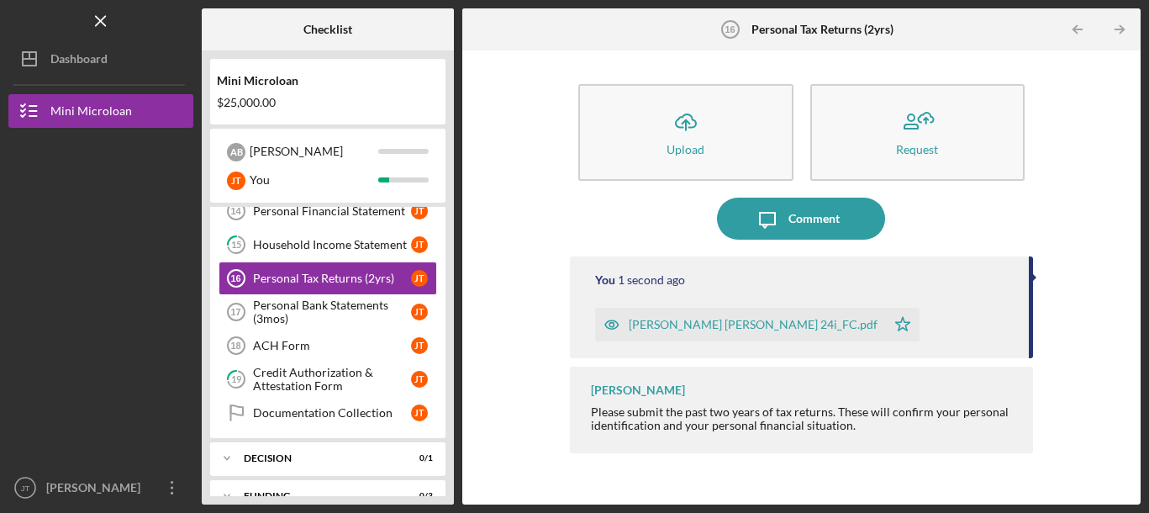
click at [705, 330] on div "[PERSON_NAME] [PERSON_NAME] 24i_FC.pdf" at bounding box center [753, 324] width 249 height 13
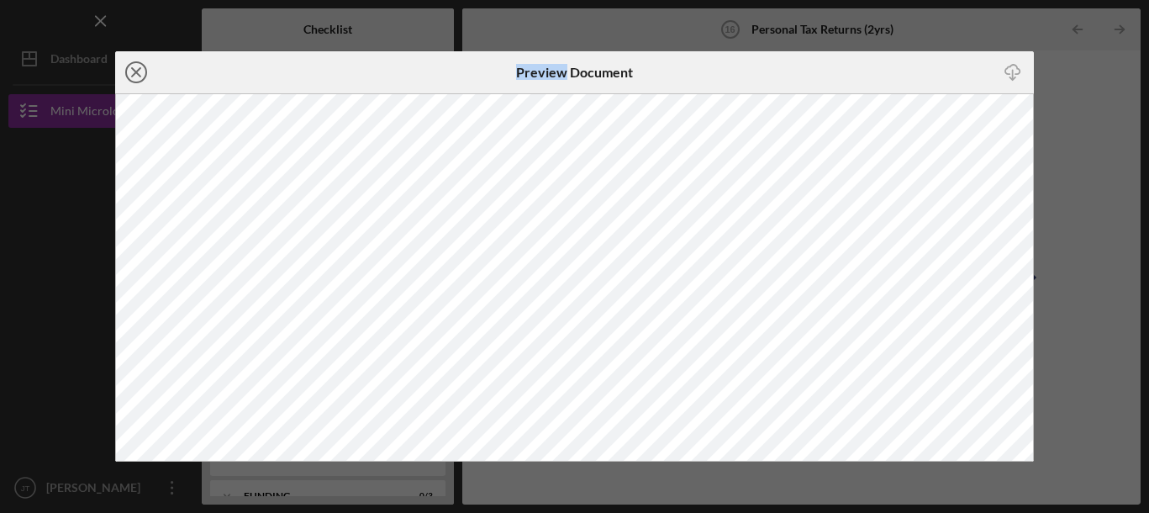
click at [130, 64] on icon "Icon/Close" at bounding box center [136, 72] width 42 height 42
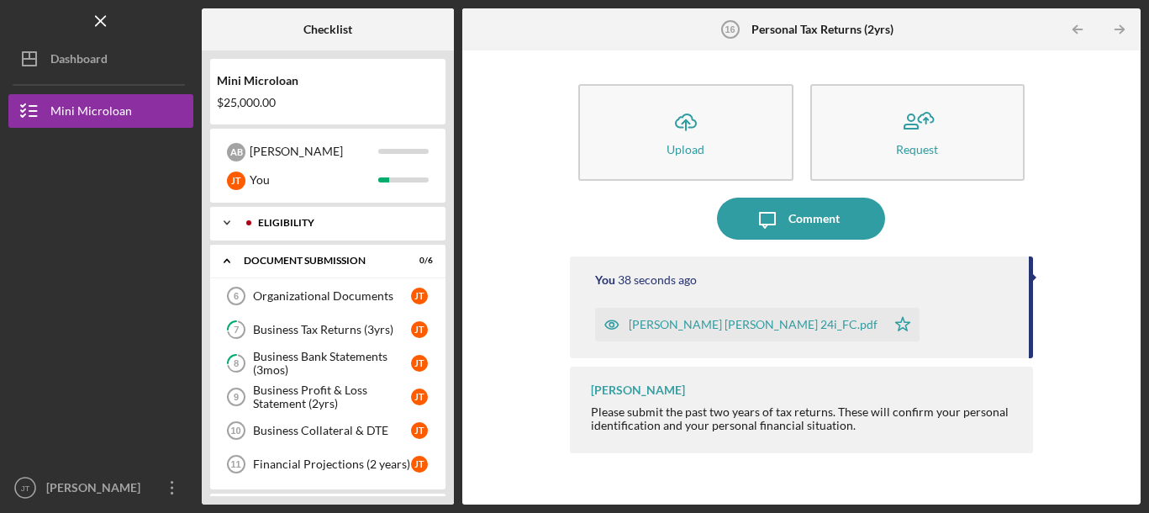
click at [346, 228] on div "Eligibility" at bounding box center [338, 223] width 189 height 10
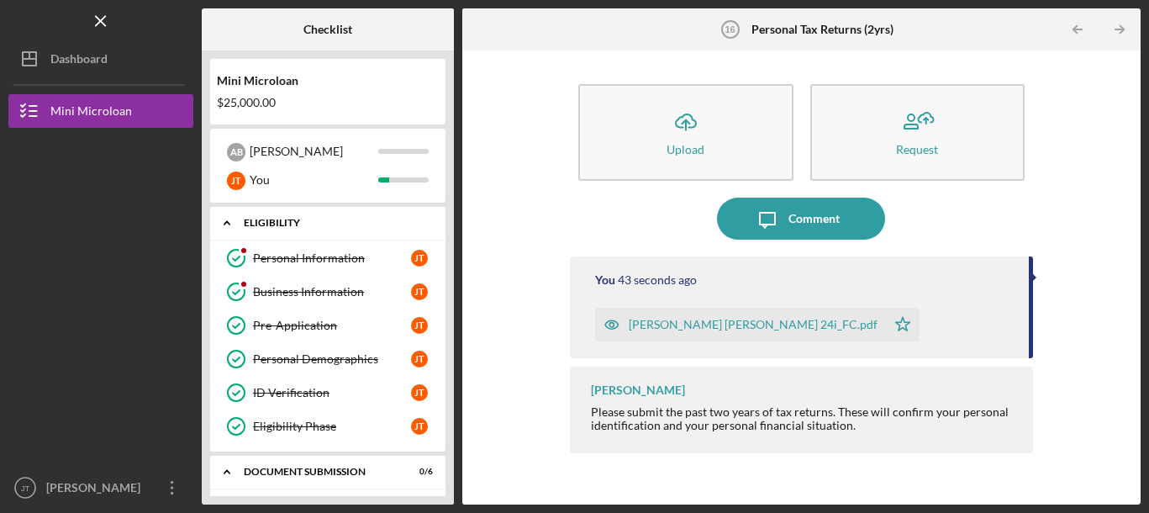
click at [340, 227] on div "Eligibility" at bounding box center [334, 223] width 181 height 10
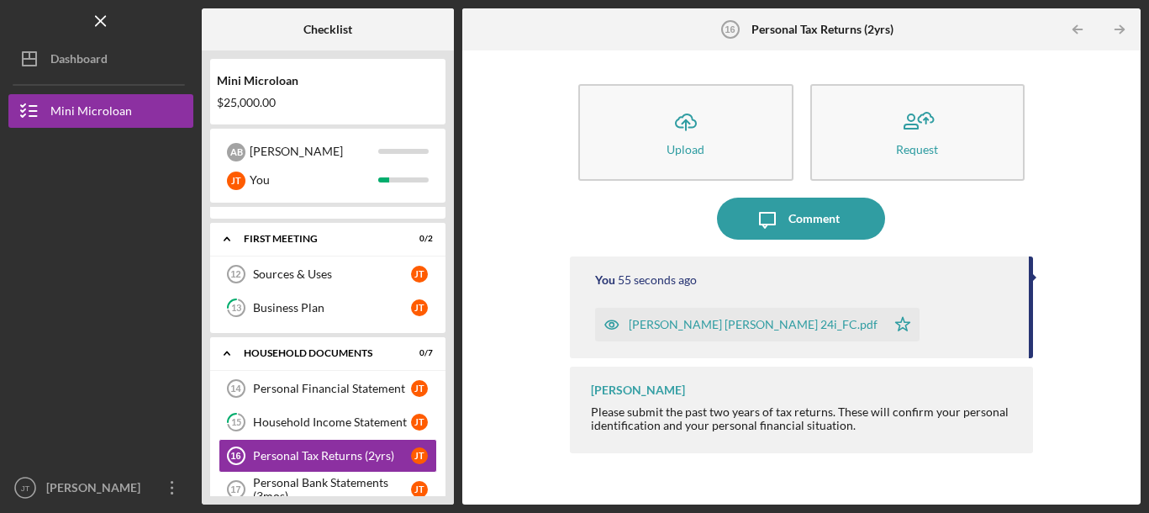
scroll to position [273, 0]
